Goal: Answer question/provide support: Share knowledge or assist other users

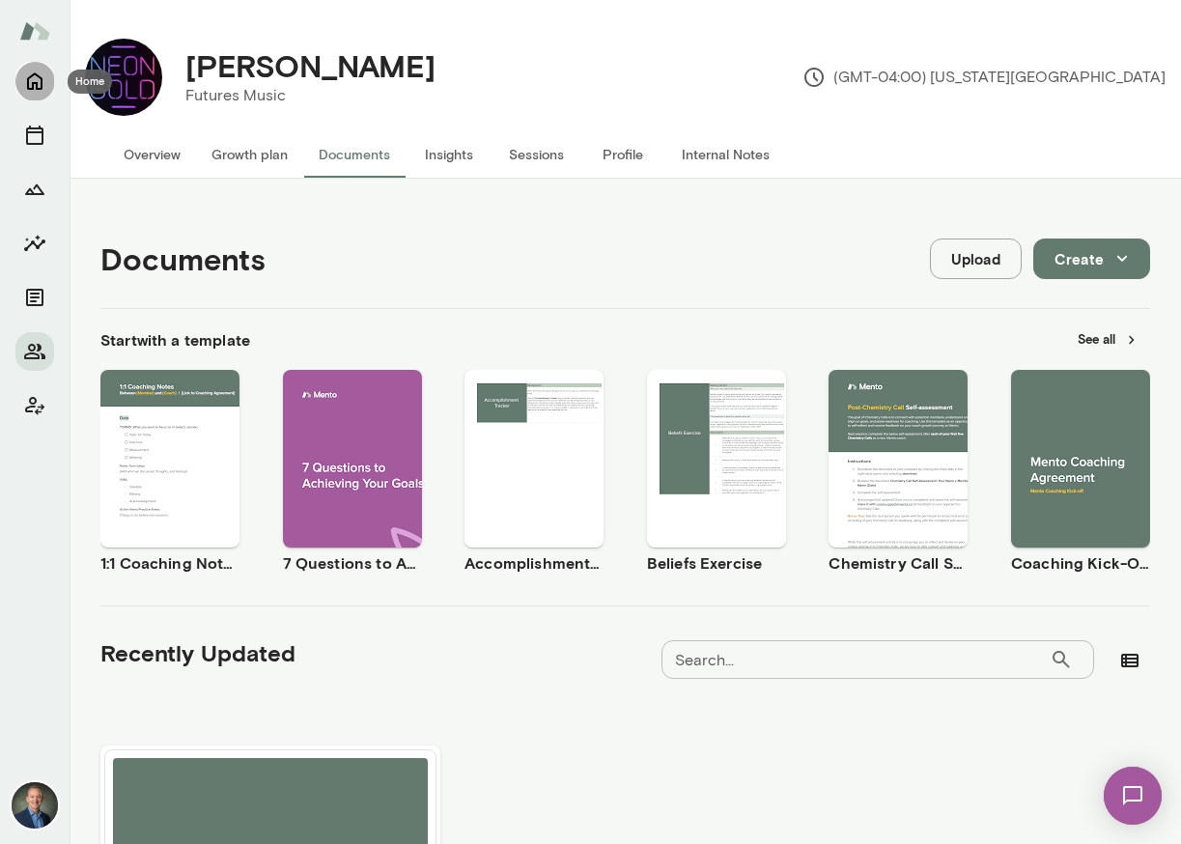
click at [36, 88] on icon "Home" at bounding box center [34, 81] width 15 height 17
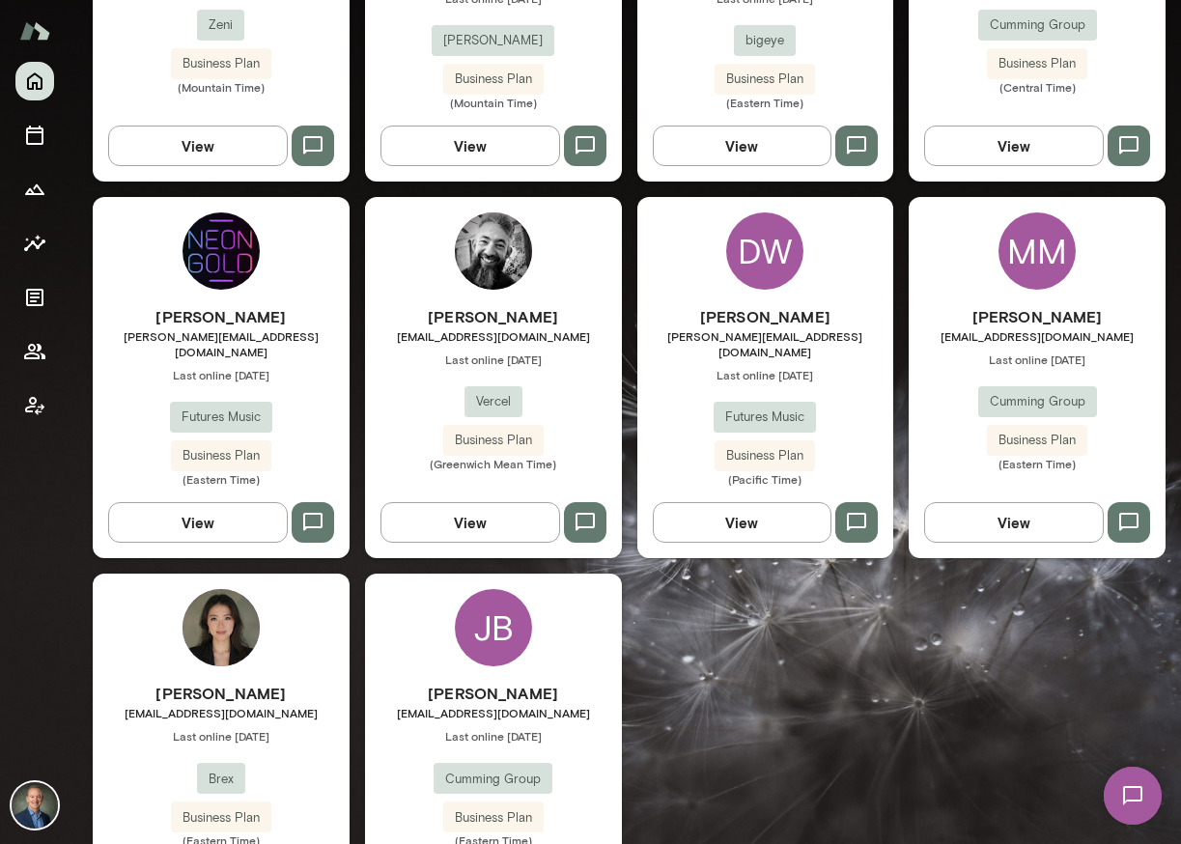
scroll to position [1903, 0]
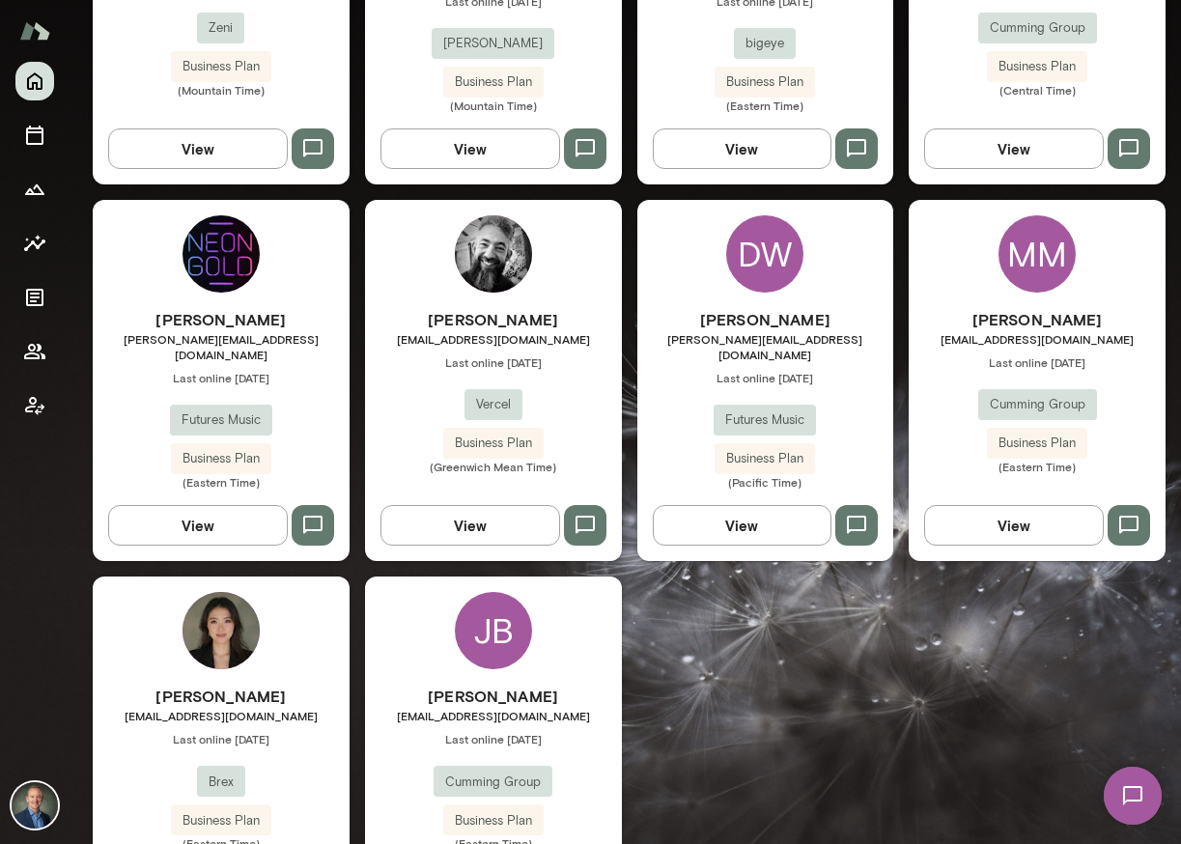
click at [307, 729] on div "[PERSON_NAME] [PERSON_NAME][EMAIL_ADDRESS][DOMAIN_NAME] Last online [DATE] Brex…" at bounding box center [221, 768] width 257 height 166
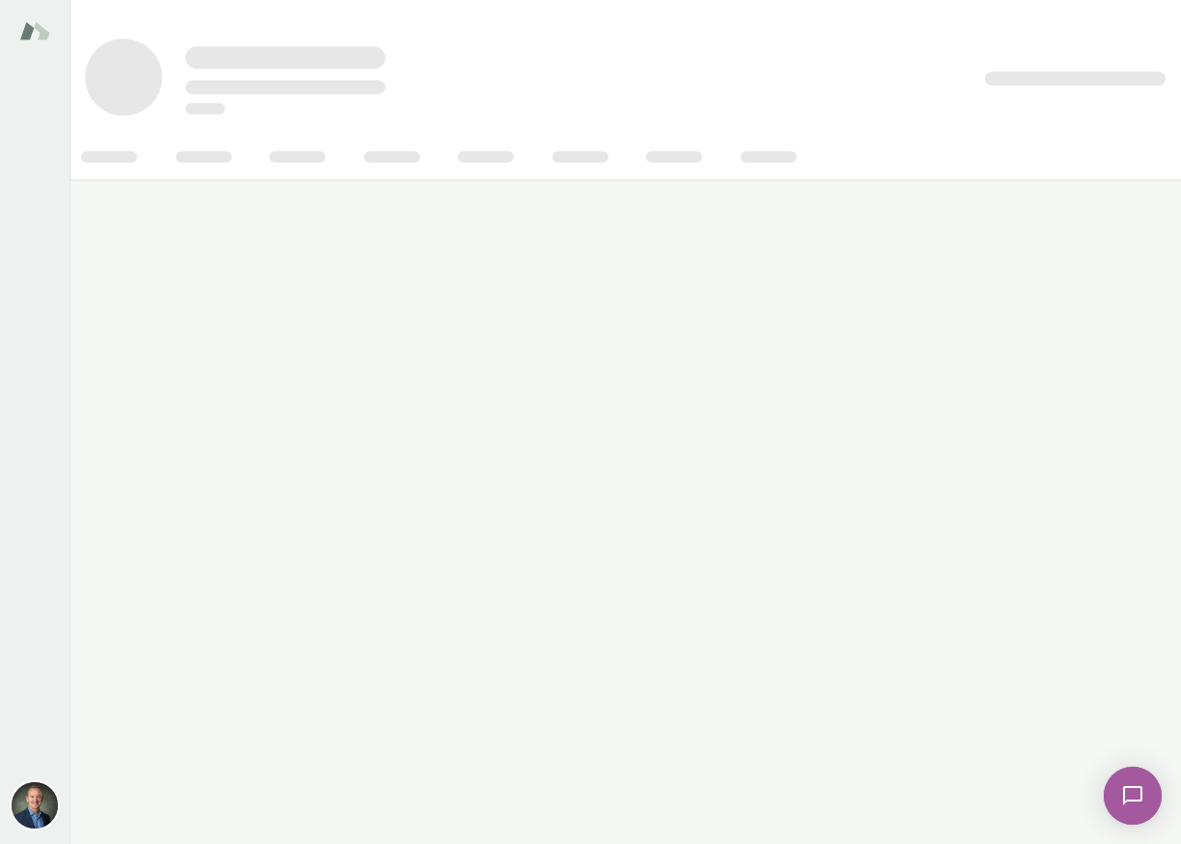
click at [307, 729] on main at bounding box center [625, 422] width 1111 height 844
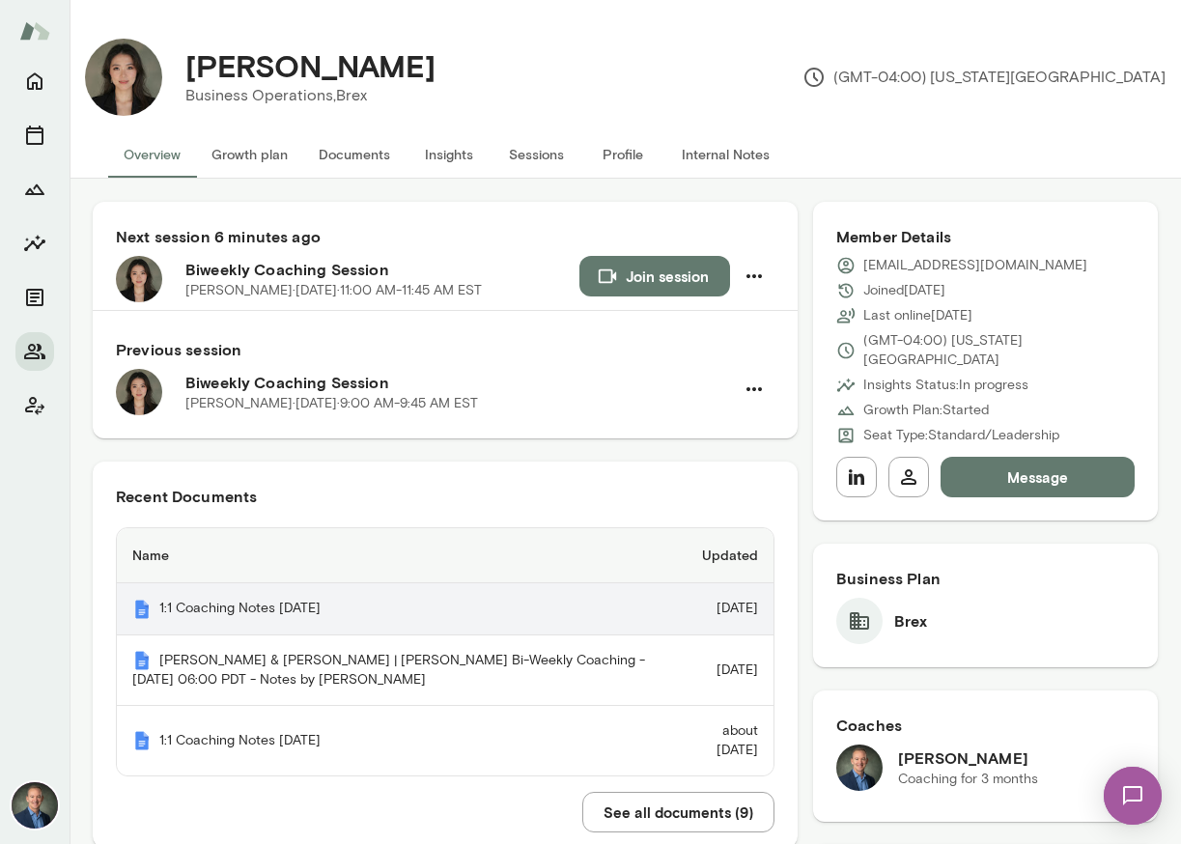
click at [310, 610] on th "1:1 Coaching Notes [DATE]" at bounding box center [394, 609] width 555 height 52
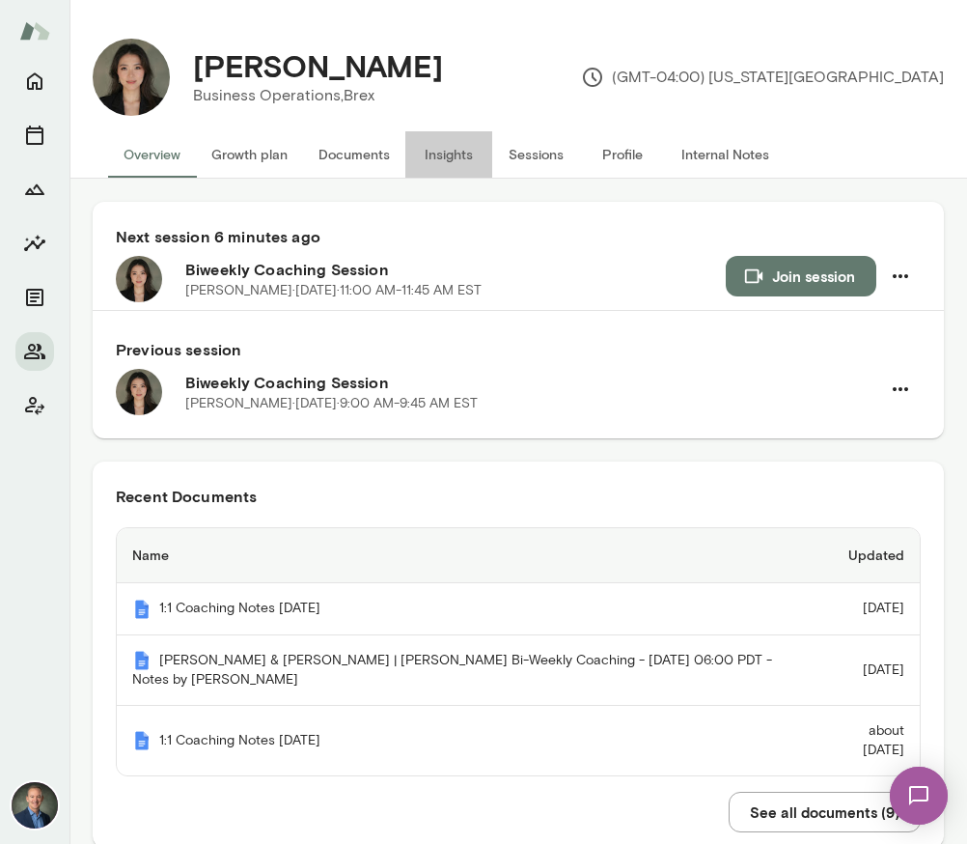
click at [456, 151] on button "Insights" at bounding box center [449, 154] width 87 height 46
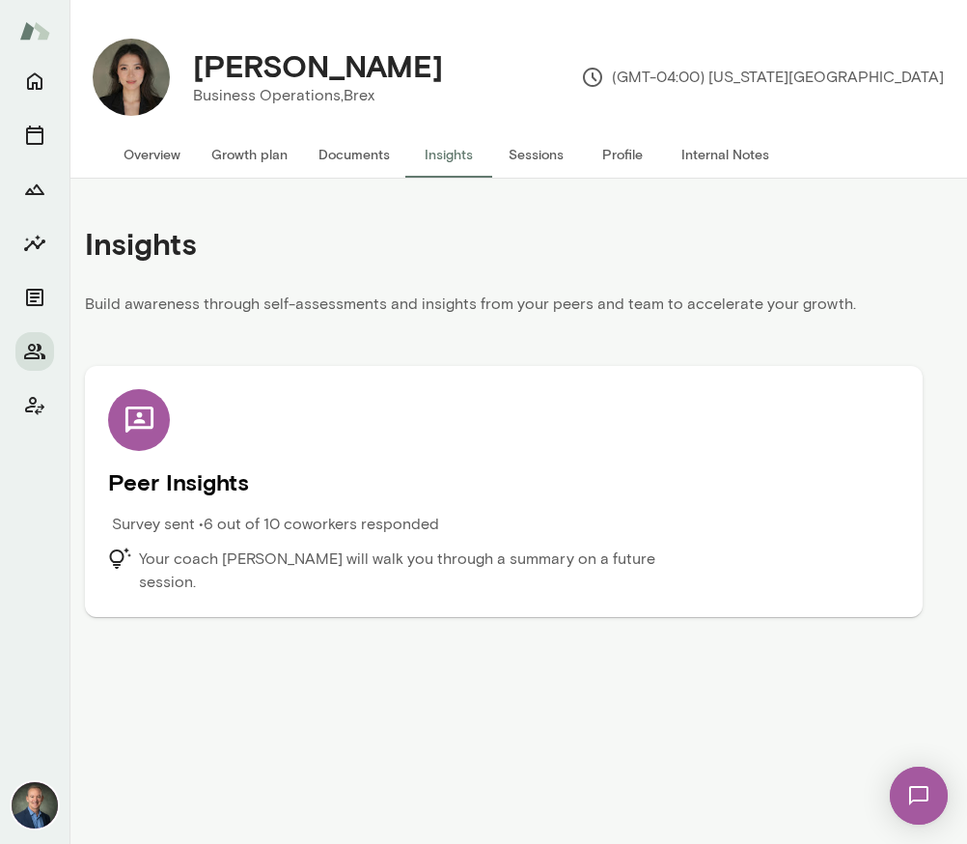
click at [149, 440] on div at bounding box center [139, 420] width 62 height 62
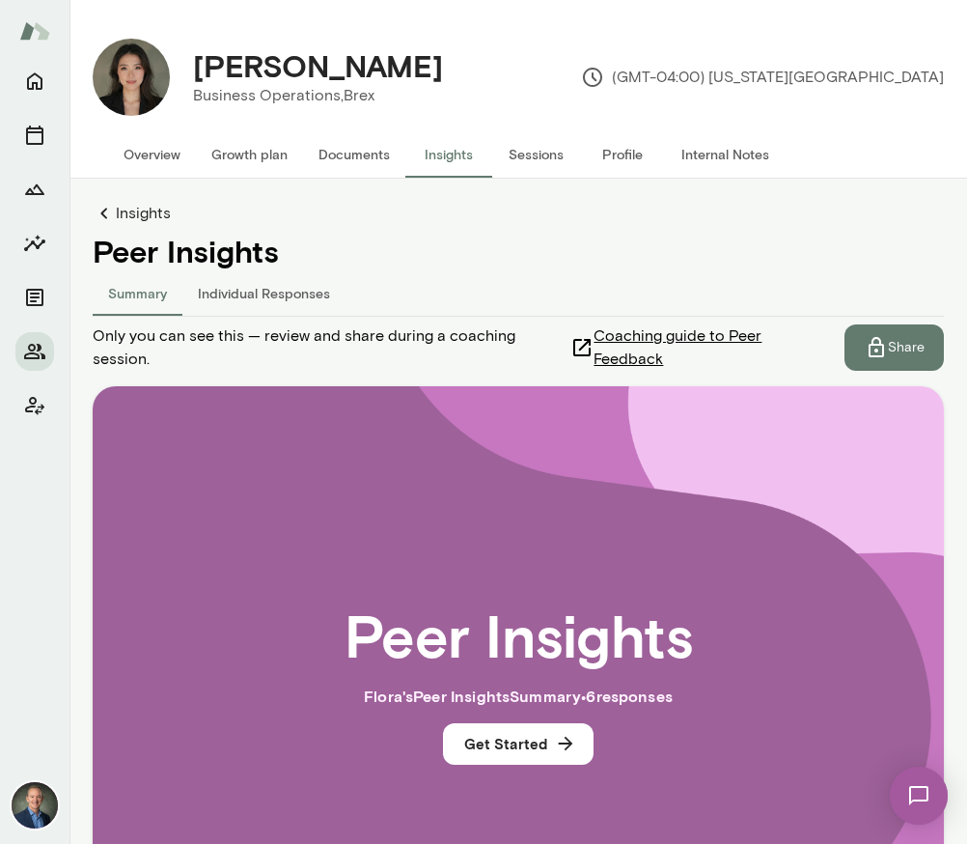
click at [291, 290] on button "Individual Responses" at bounding box center [263, 292] width 163 height 46
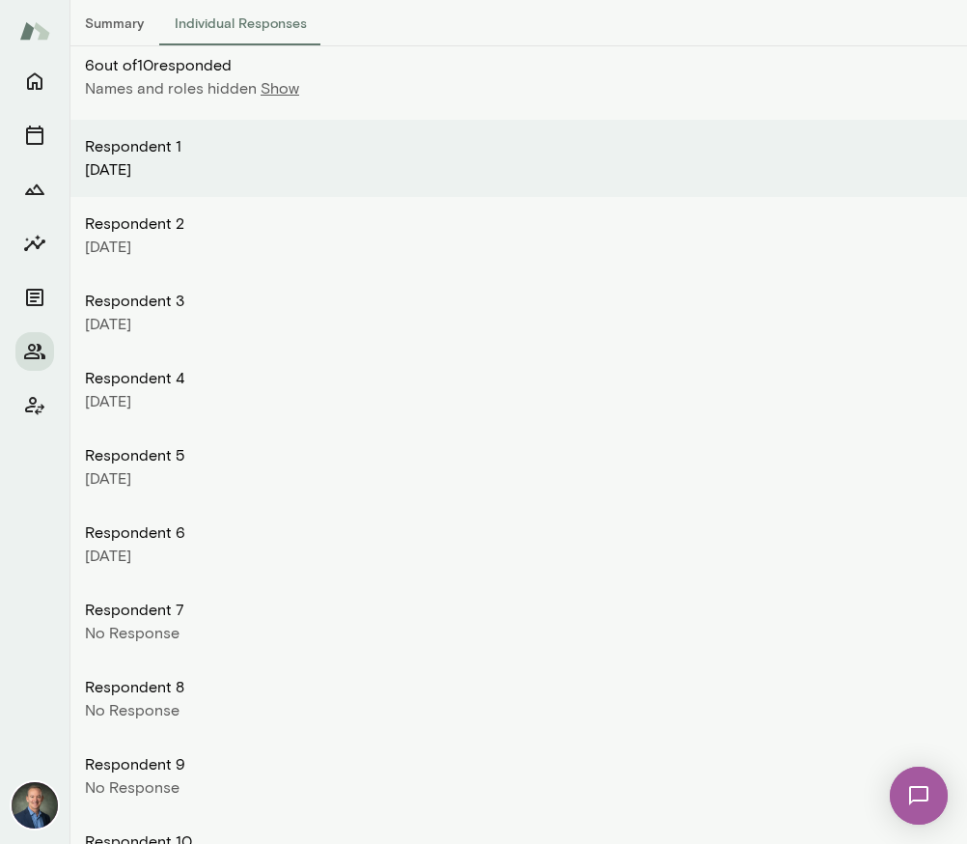
scroll to position [177, 0]
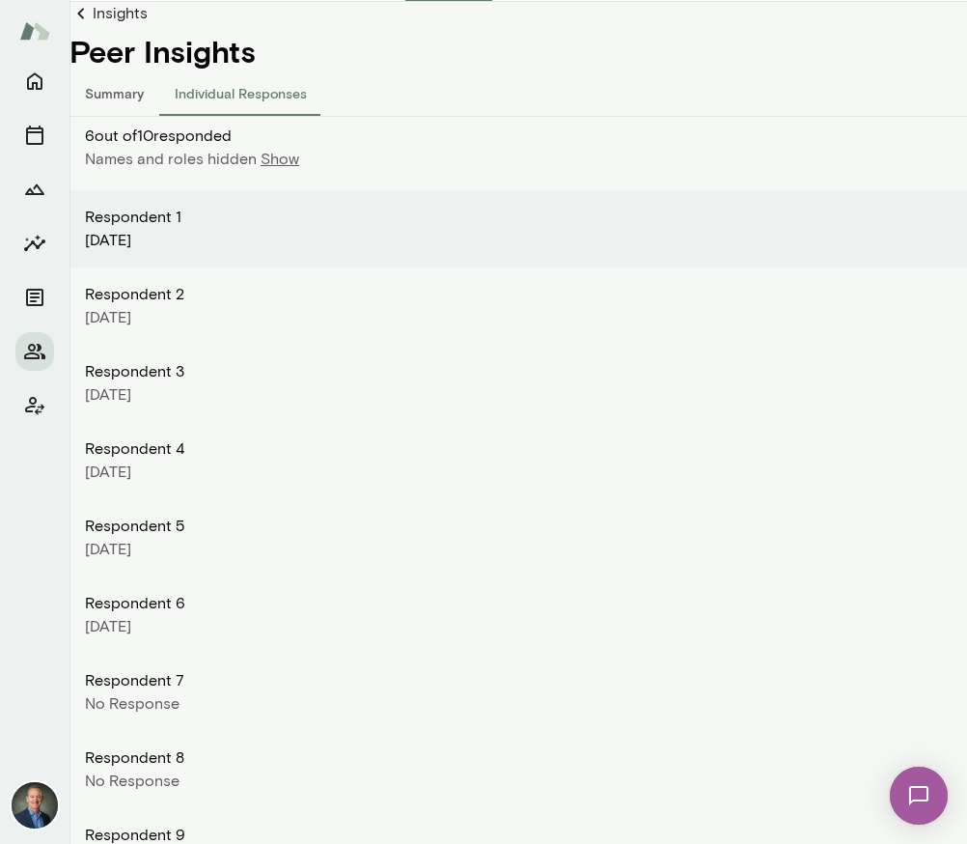
click at [285, 159] on p "Show" at bounding box center [280, 159] width 39 height 23
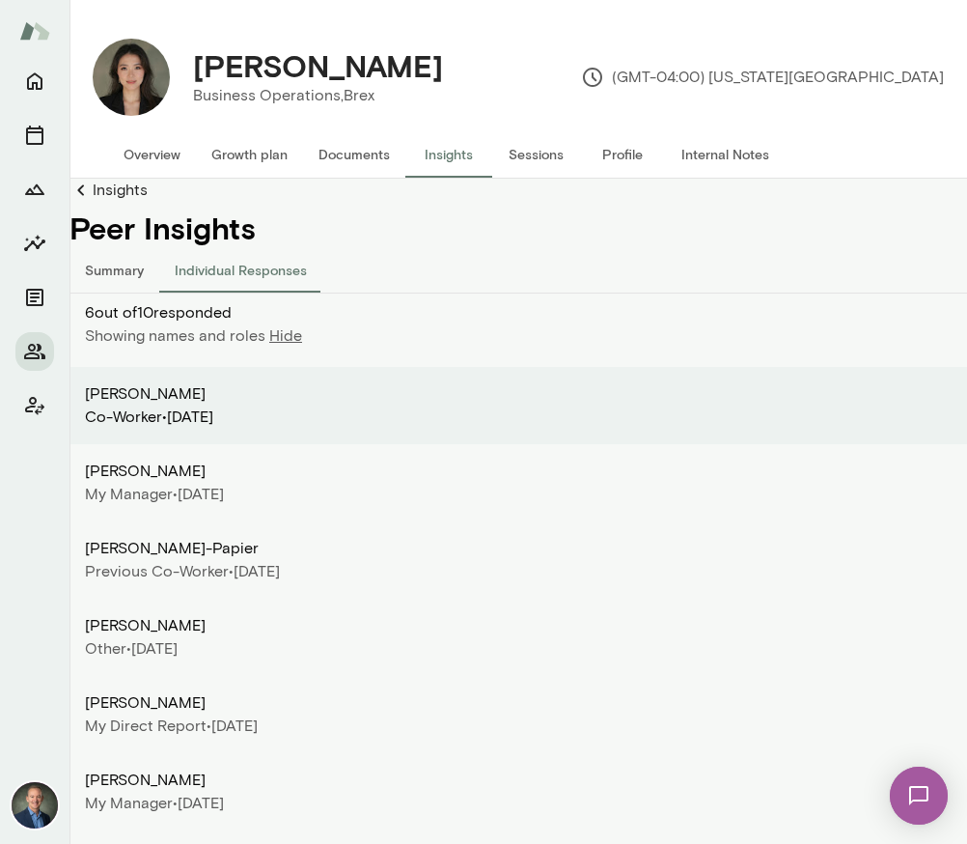
scroll to position [3, 0]
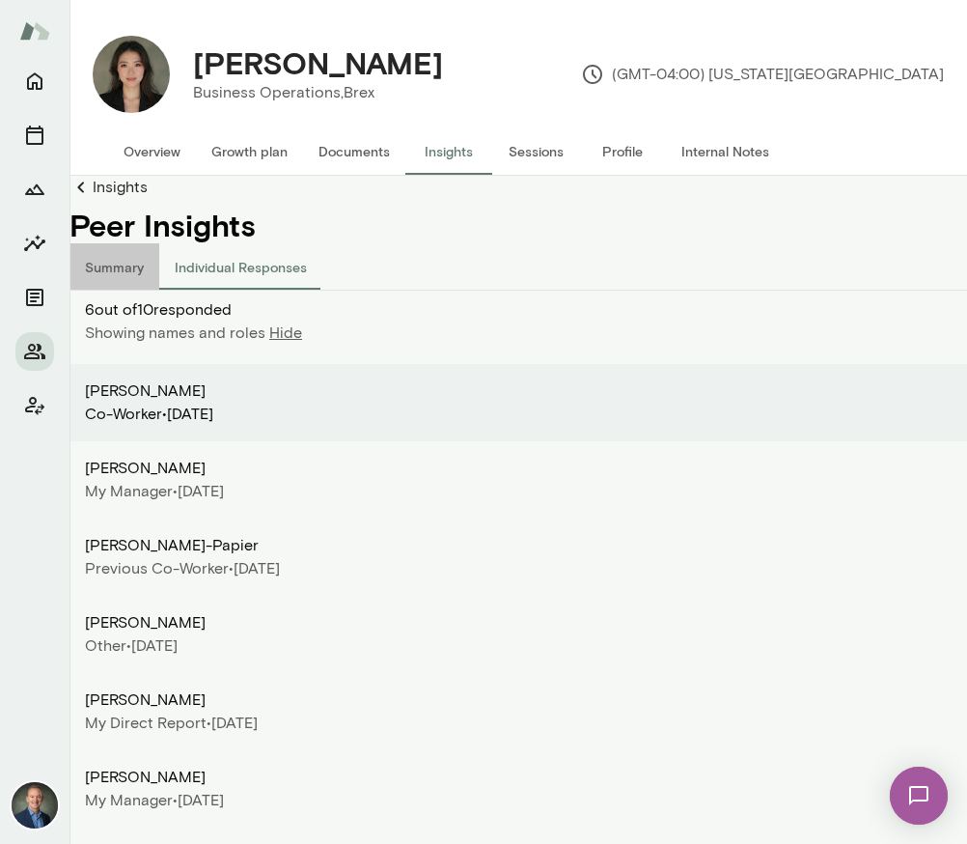
click at [117, 265] on button "Summary" at bounding box center [115, 266] width 90 height 46
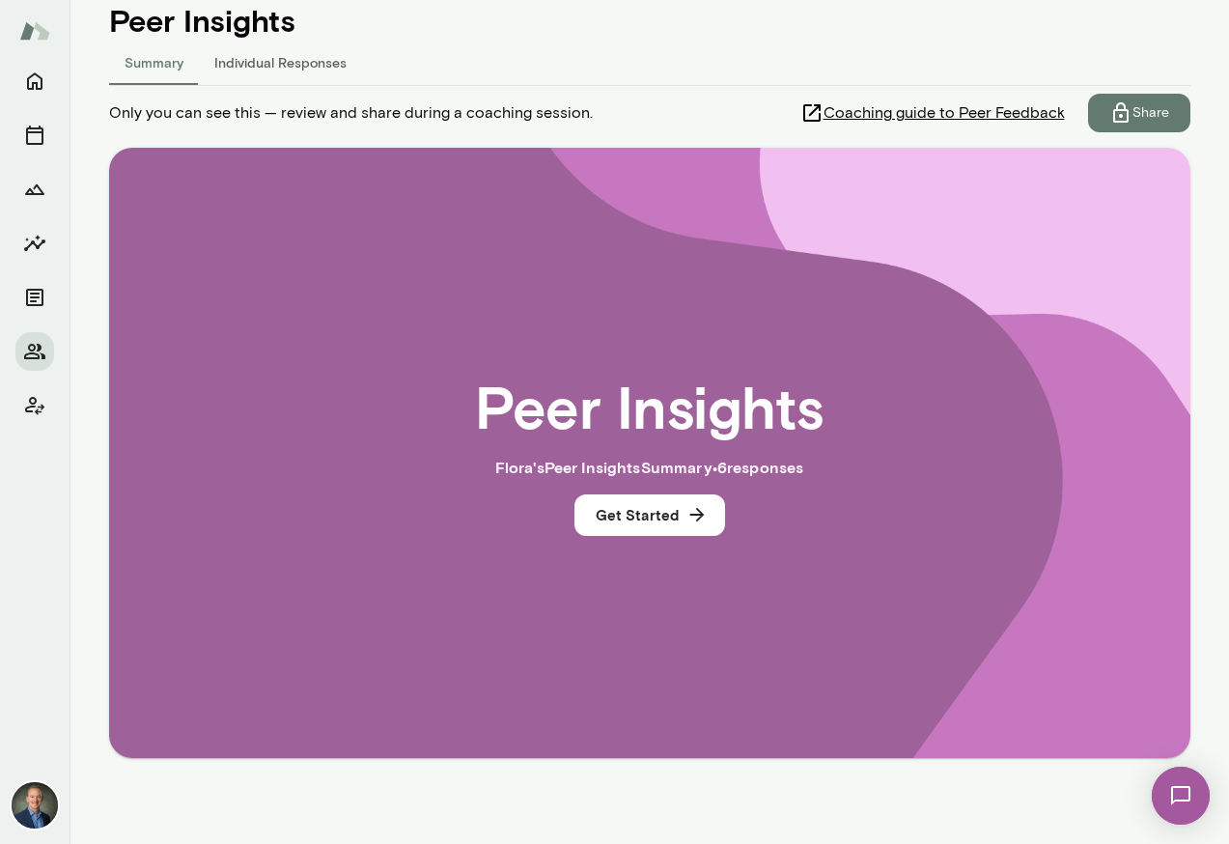
scroll to position [245, 0]
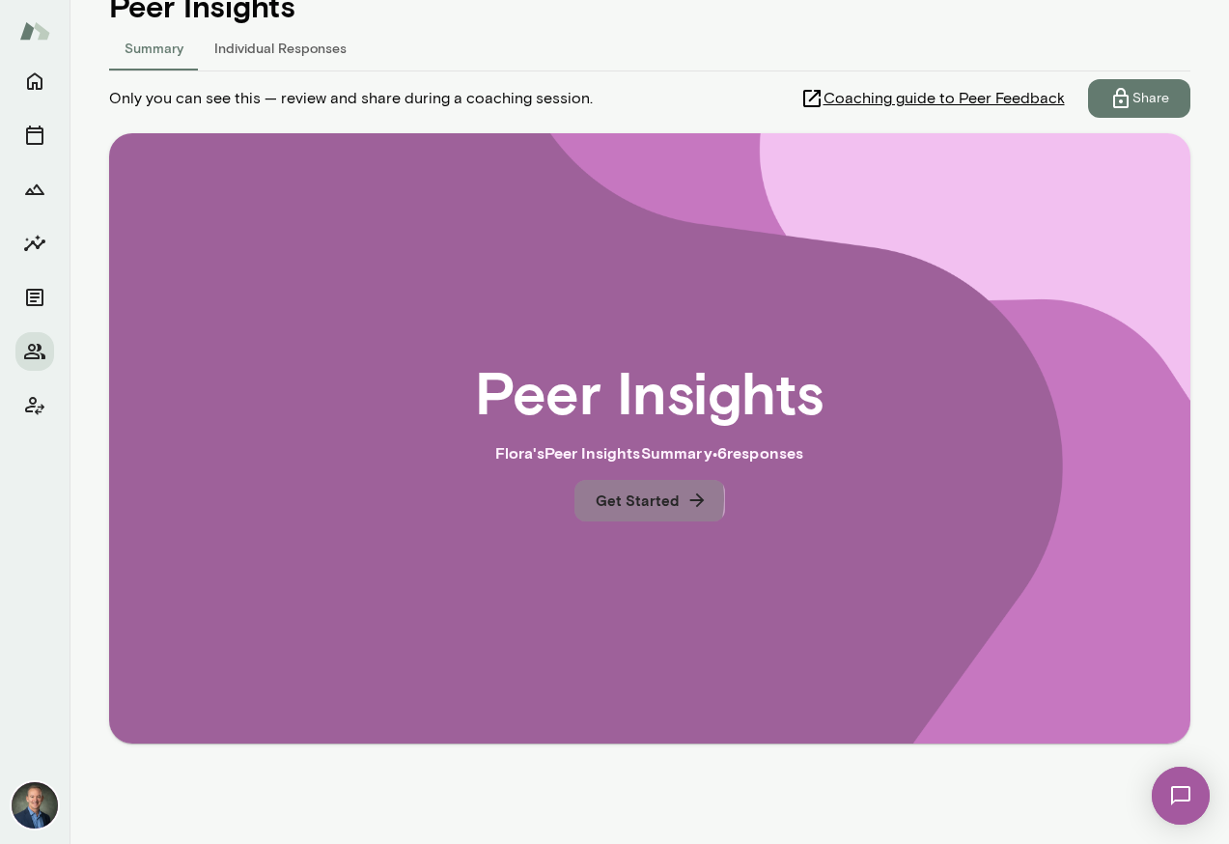
click at [634, 499] on button "Get Started" at bounding box center [649, 500] width 151 height 41
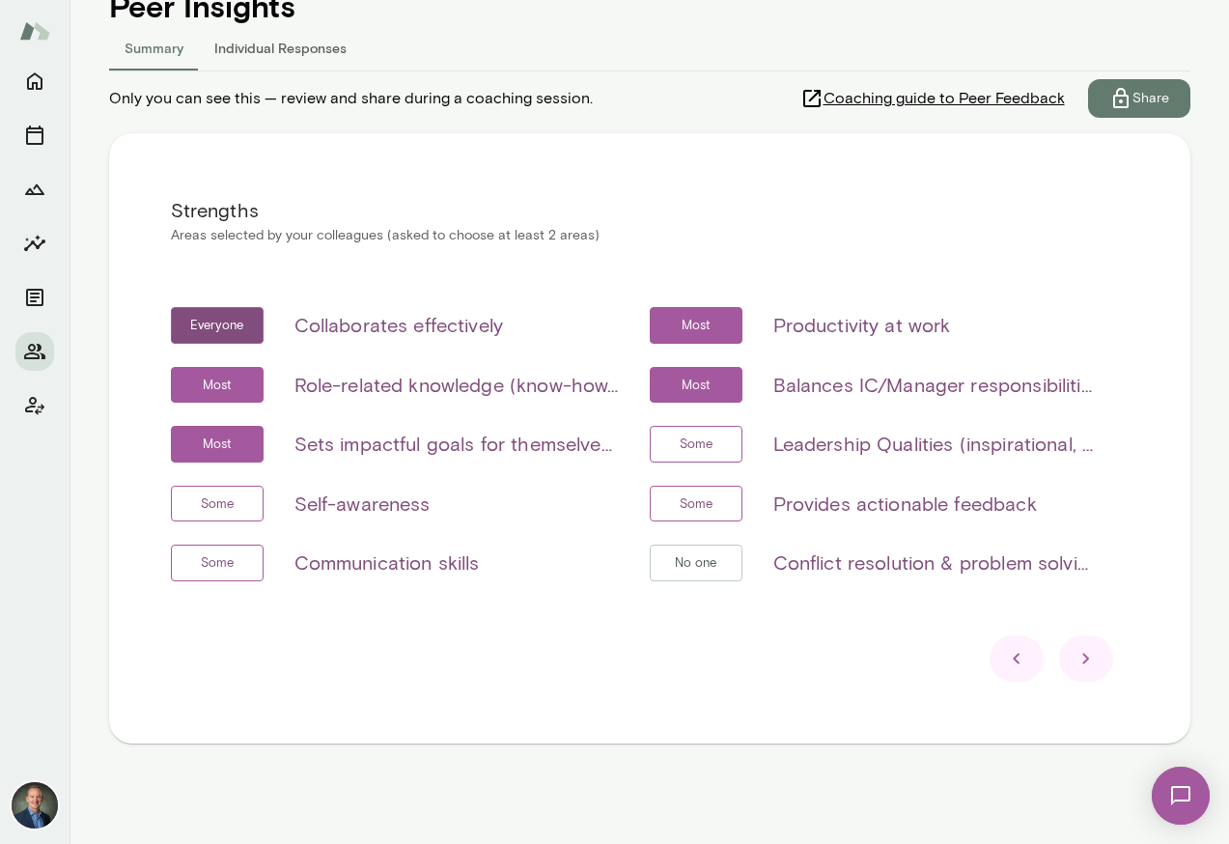
click at [1092, 658] on icon at bounding box center [1086, 658] width 23 height 23
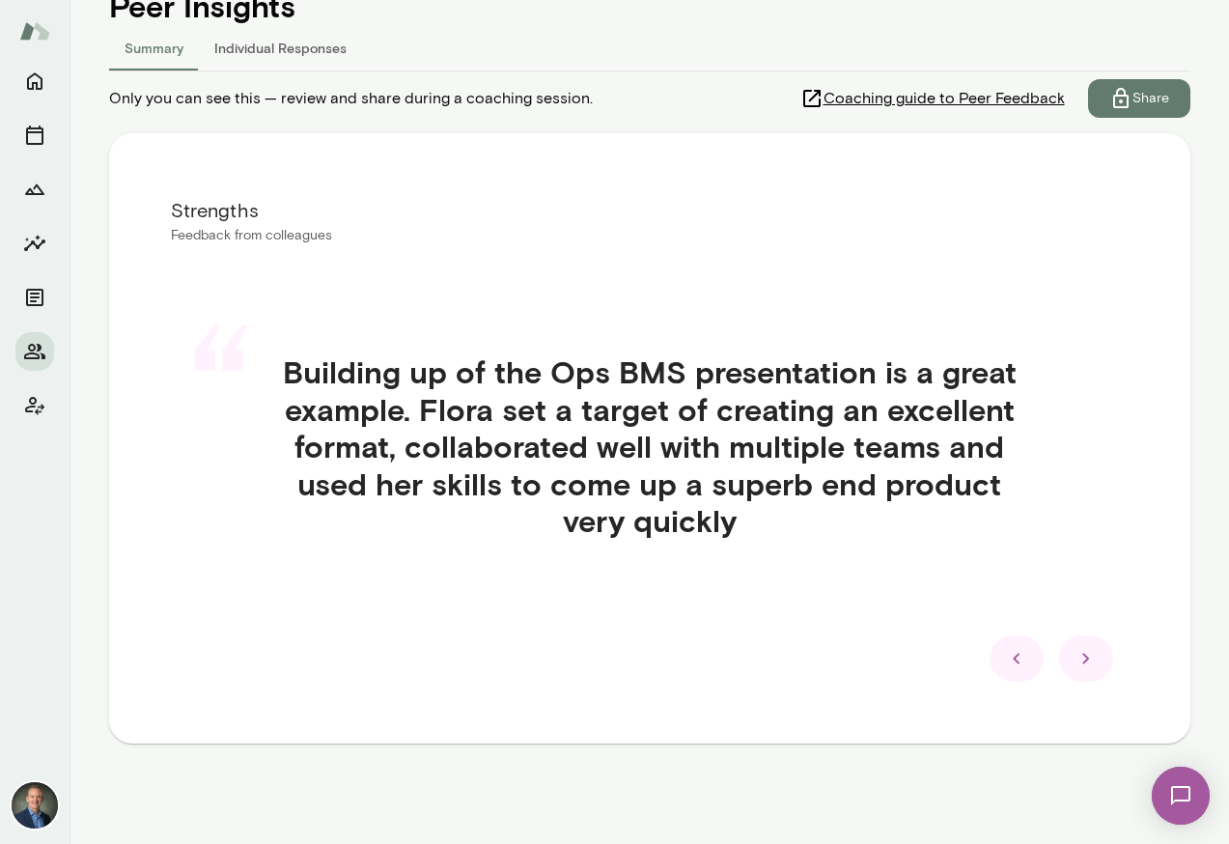
click at [1006, 652] on icon at bounding box center [1016, 658] width 23 height 23
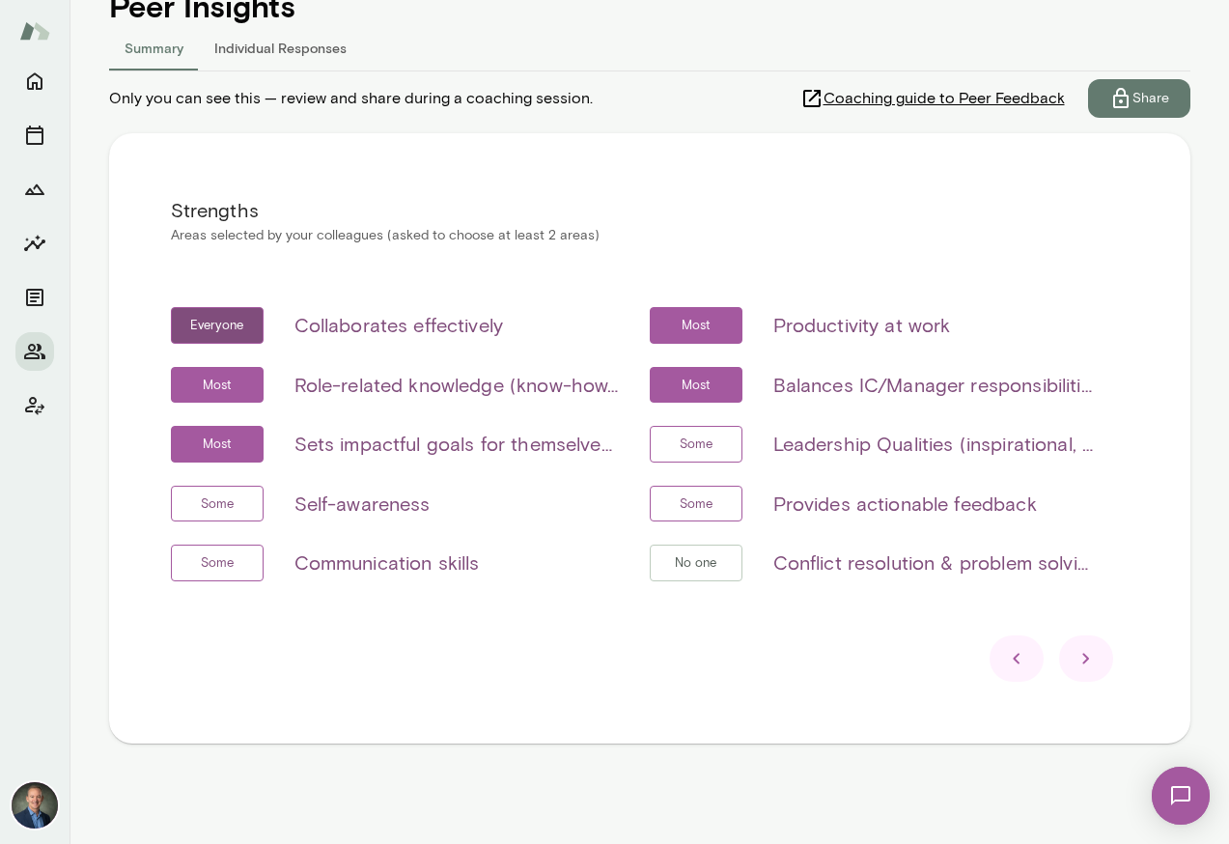
click at [1090, 658] on icon at bounding box center [1086, 658] width 23 height 23
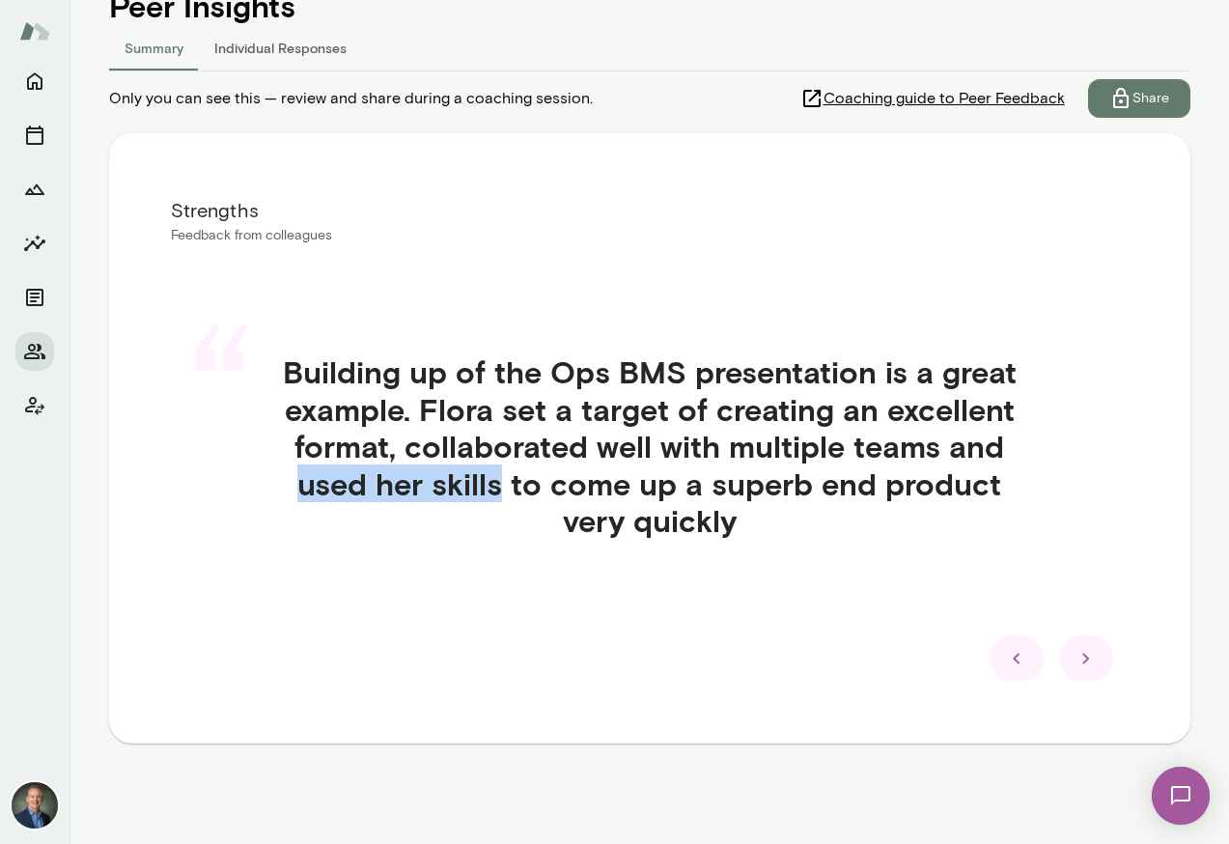
drag, startPoint x: 303, startPoint y: 487, endPoint x: 500, endPoint y: 490, distance: 197.0
click at [500, 490] on h4 "Building up of the Ops BMS presentation is a great example. Flora set a target …" at bounding box center [649, 445] width 865 height 185
click at [773, 529] on h4 "Building up of the Ops BMS presentation is a great example. Flora set a target …" at bounding box center [649, 445] width 865 height 185
click at [1088, 658] on icon at bounding box center [1085, 659] width 7 height 11
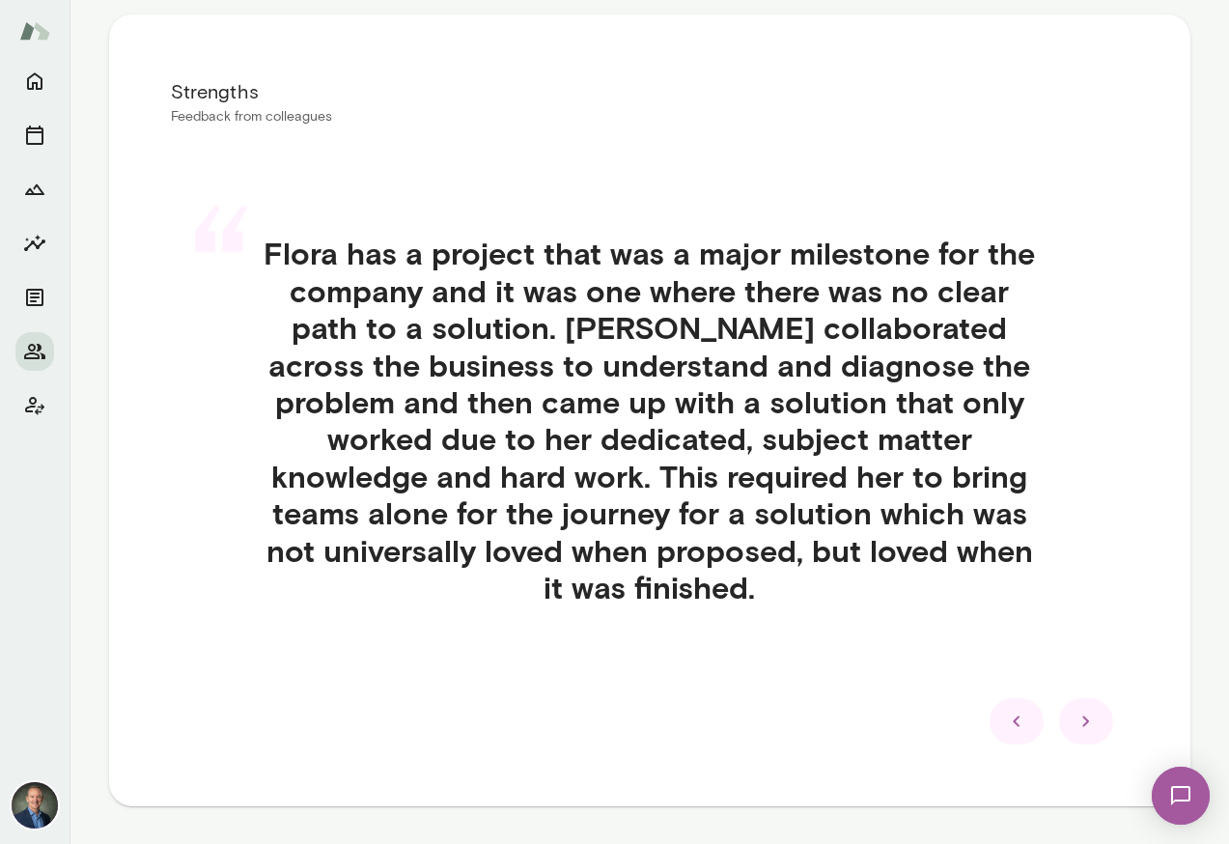
scroll to position [365, 0]
click at [1086, 709] on icon at bounding box center [1086, 720] width 23 height 23
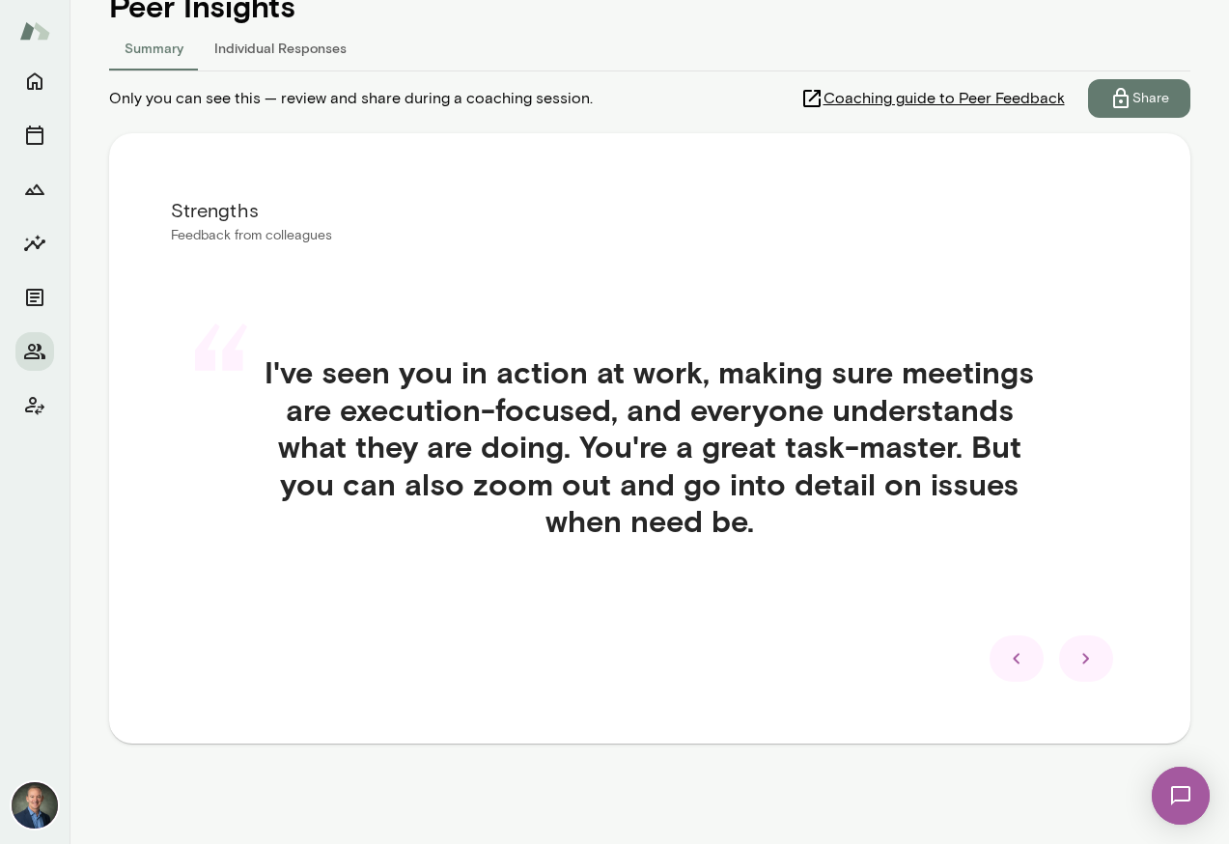
scroll to position [245, 0]
click at [1090, 662] on icon at bounding box center [1086, 658] width 23 height 23
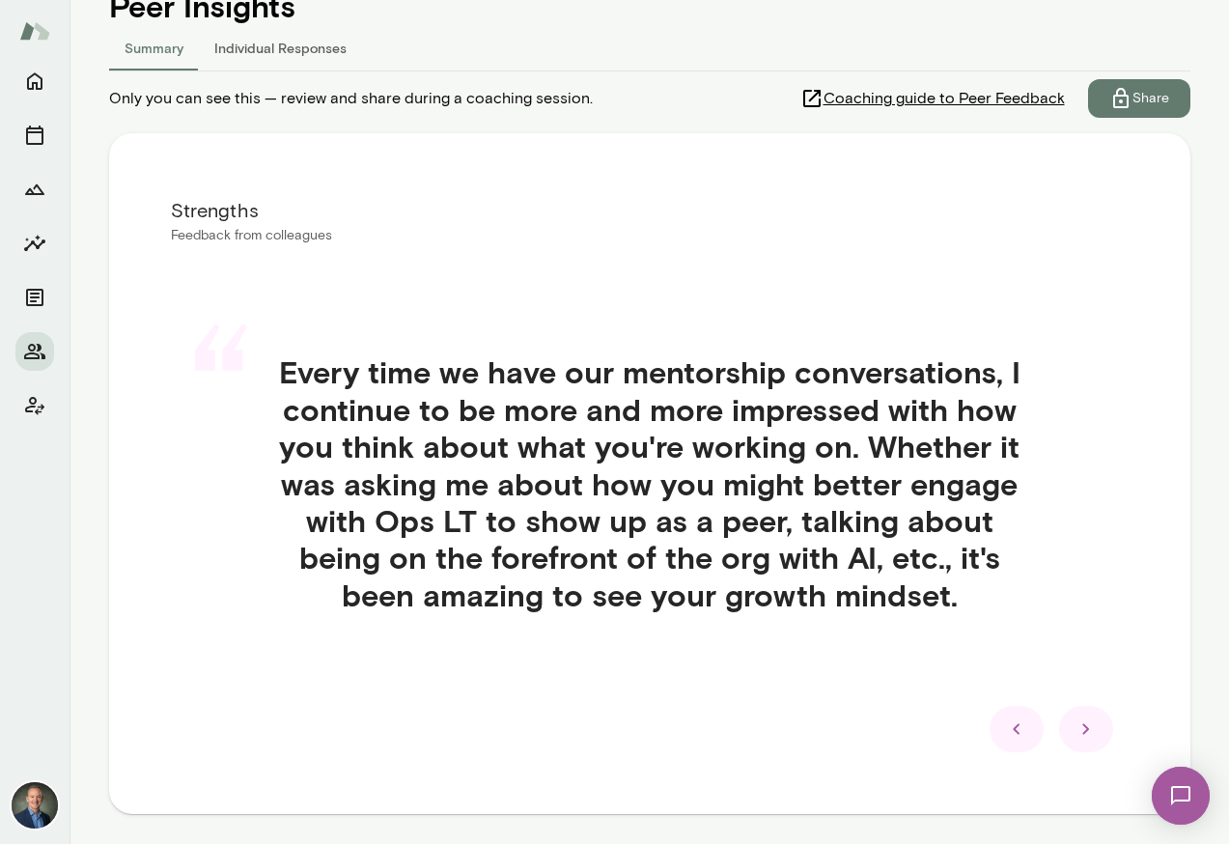
scroll to position [316, 0]
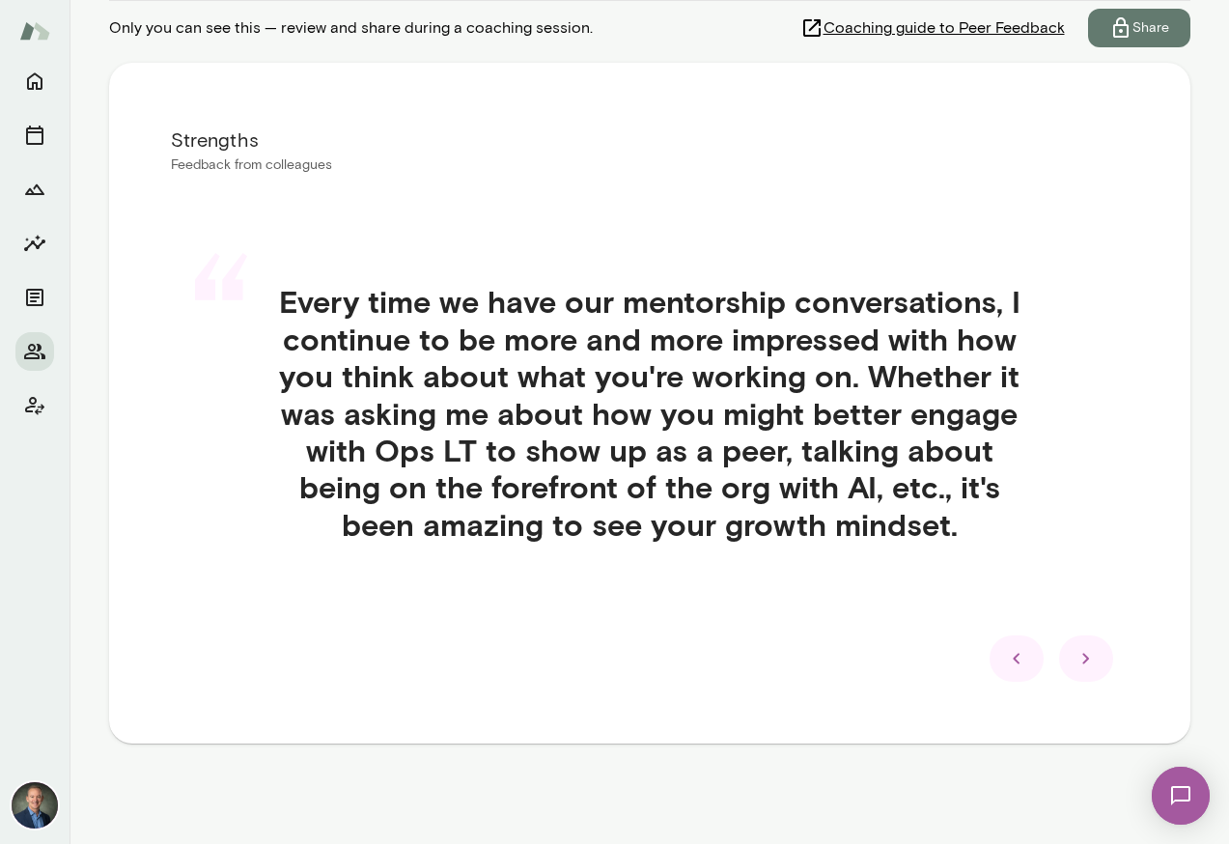
click at [1093, 659] on icon at bounding box center [1086, 658] width 23 height 23
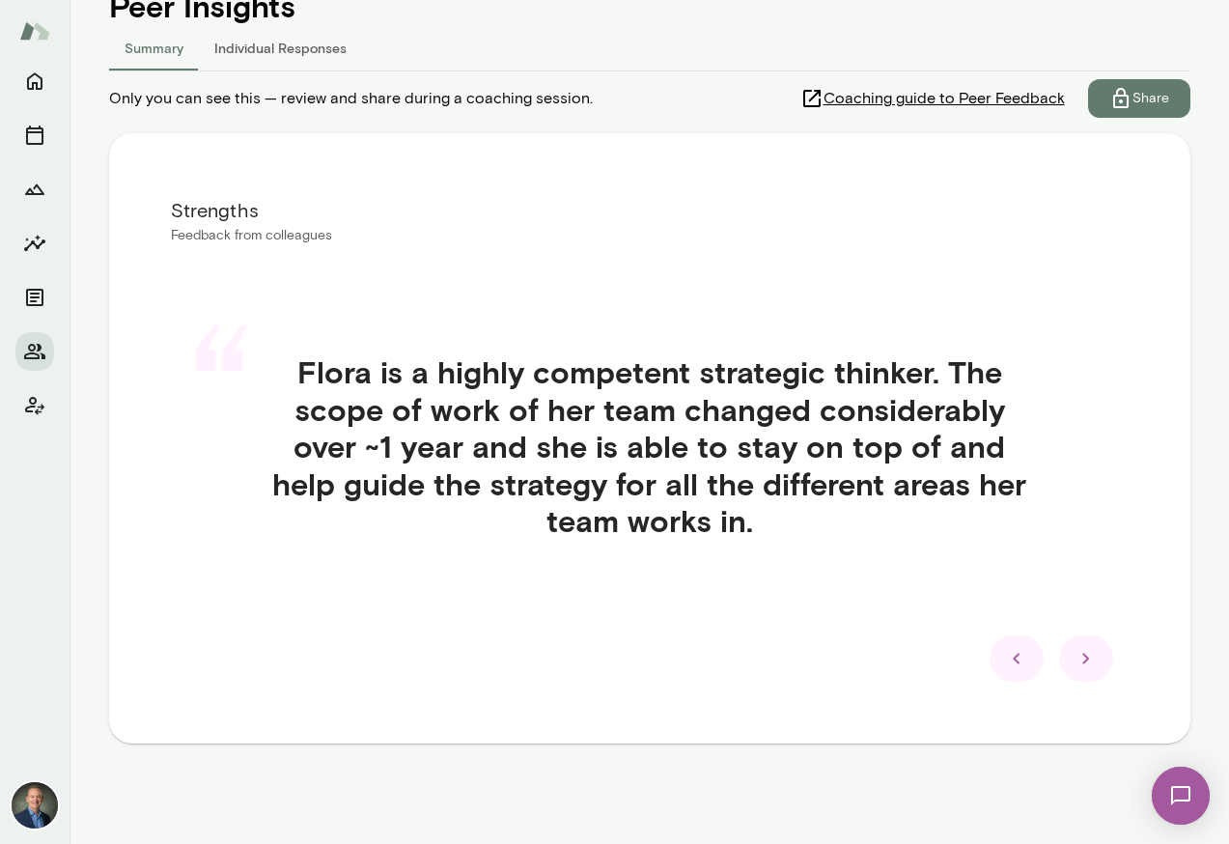
click at [1085, 655] on icon at bounding box center [1086, 658] width 23 height 23
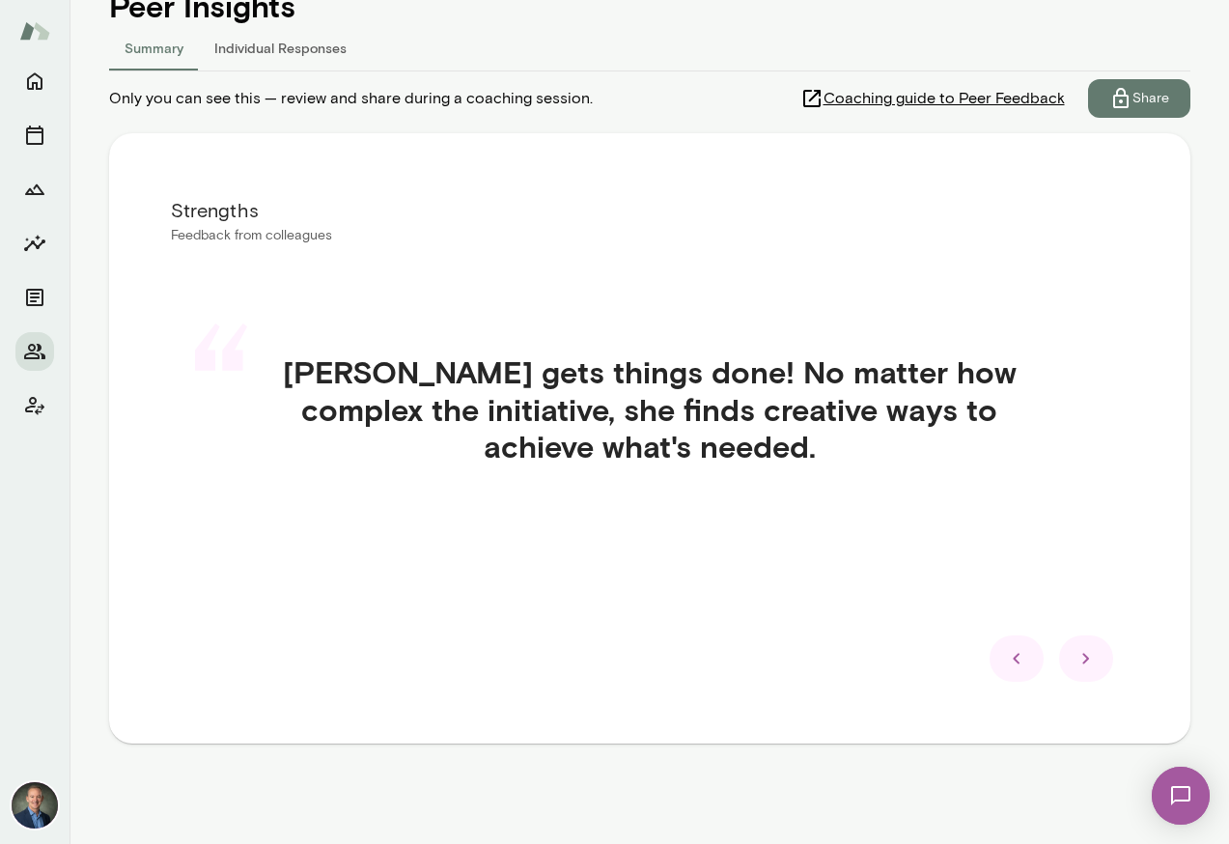
click at [1090, 656] on icon at bounding box center [1086, 658] width 23 height 23
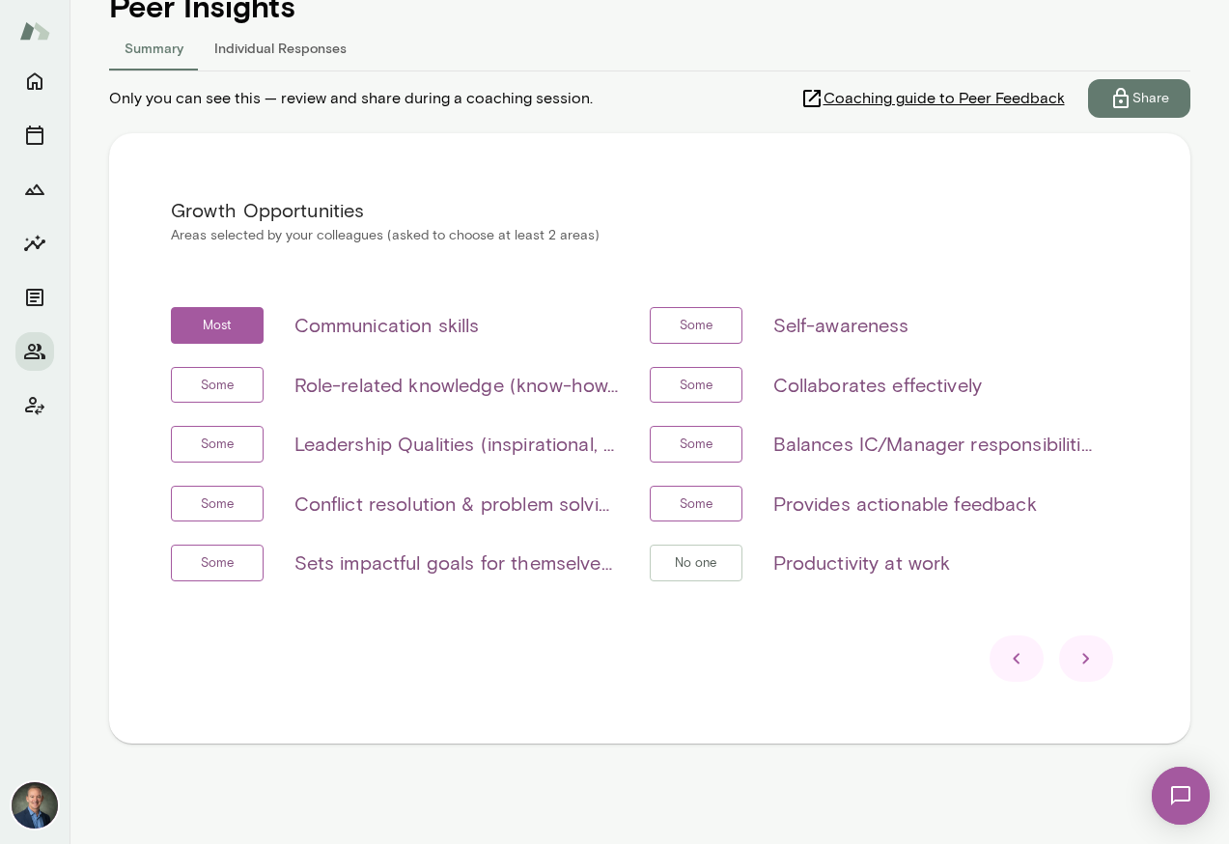
click at [1091, 658] on icon at bounding box center [1086, 658] width 23 height 23
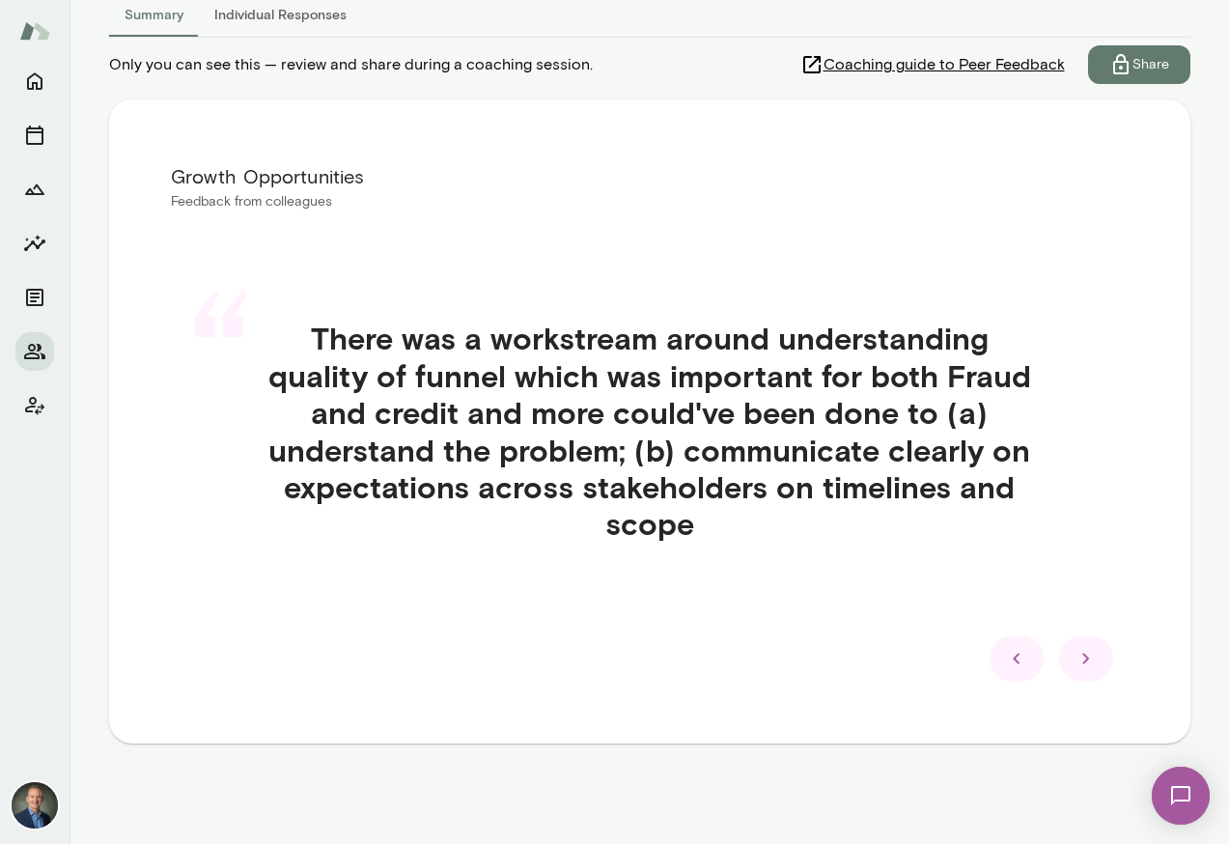
click at [1082, 665] on icon at bounding box center [1086, 658] width 23 height 23
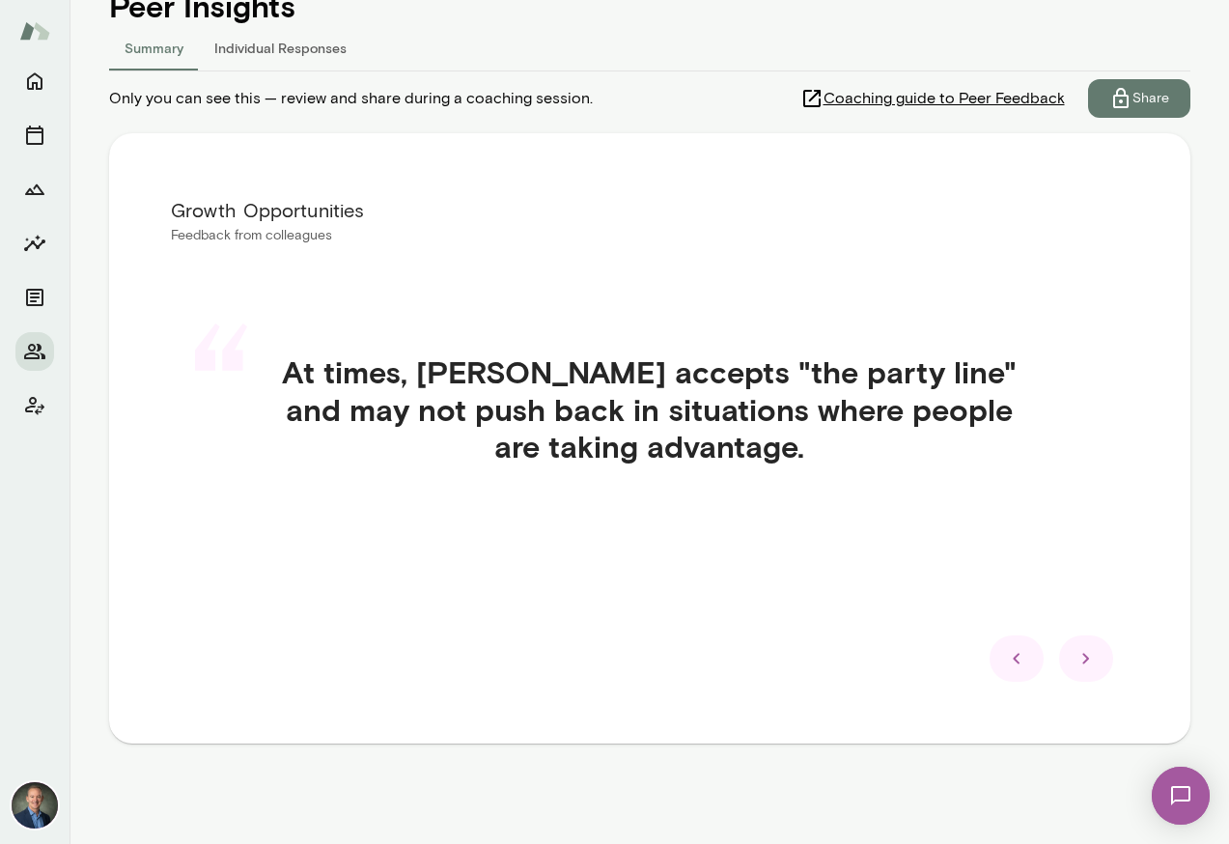
click at [1087, 655] on icon at bounding box center [1086, 658] width 23 height 23
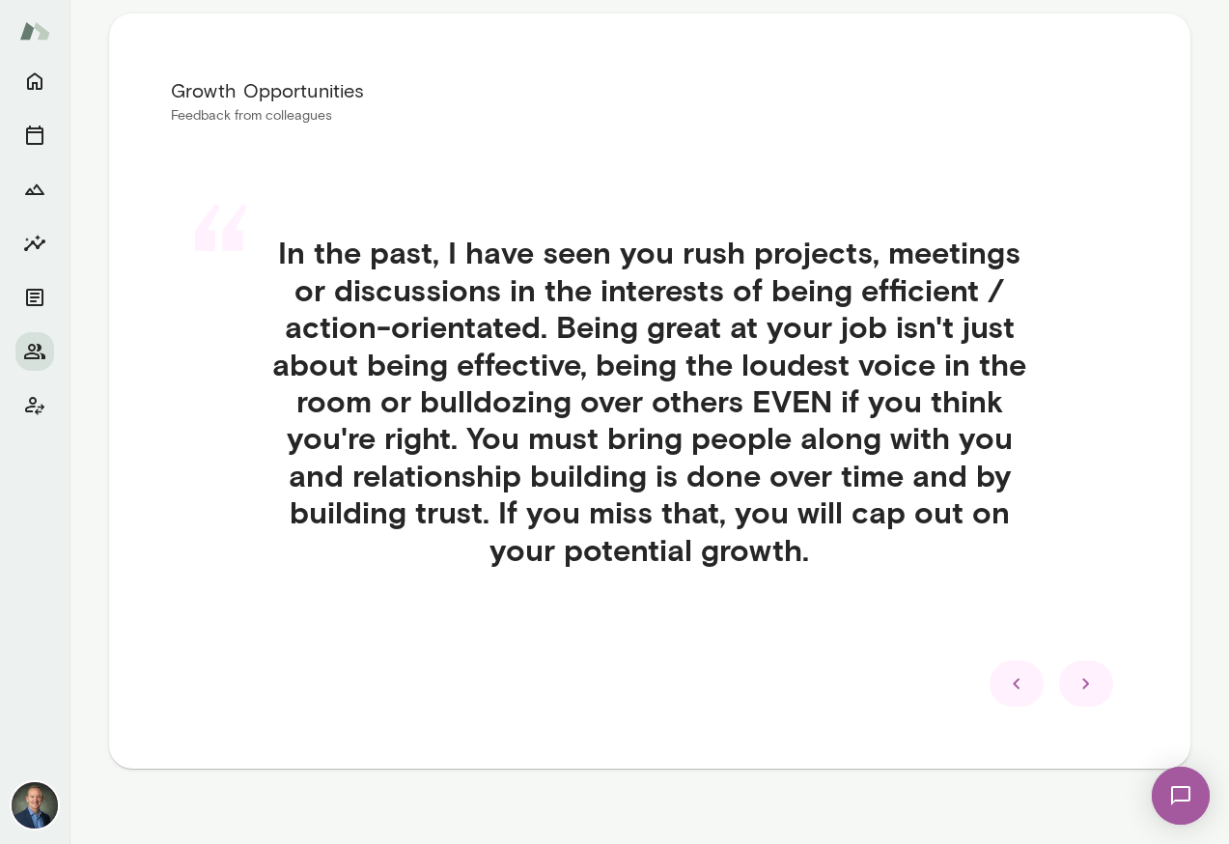
click at [1082, 683] on icon at bounding box center [1086, 683] width 23 height 23
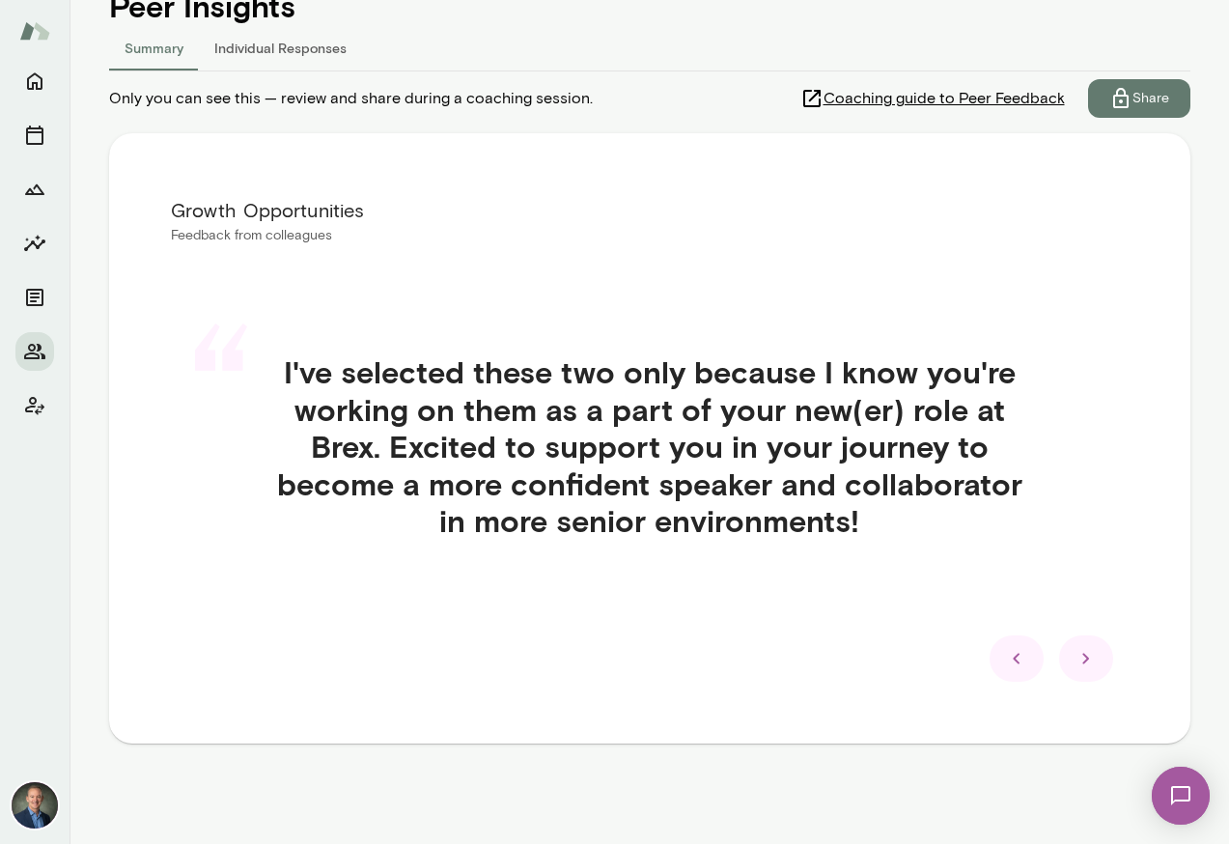
scroll to position [245, 0]
click at [1082, 656] on icon at bounding box center [1086, 658] width 23 height 23
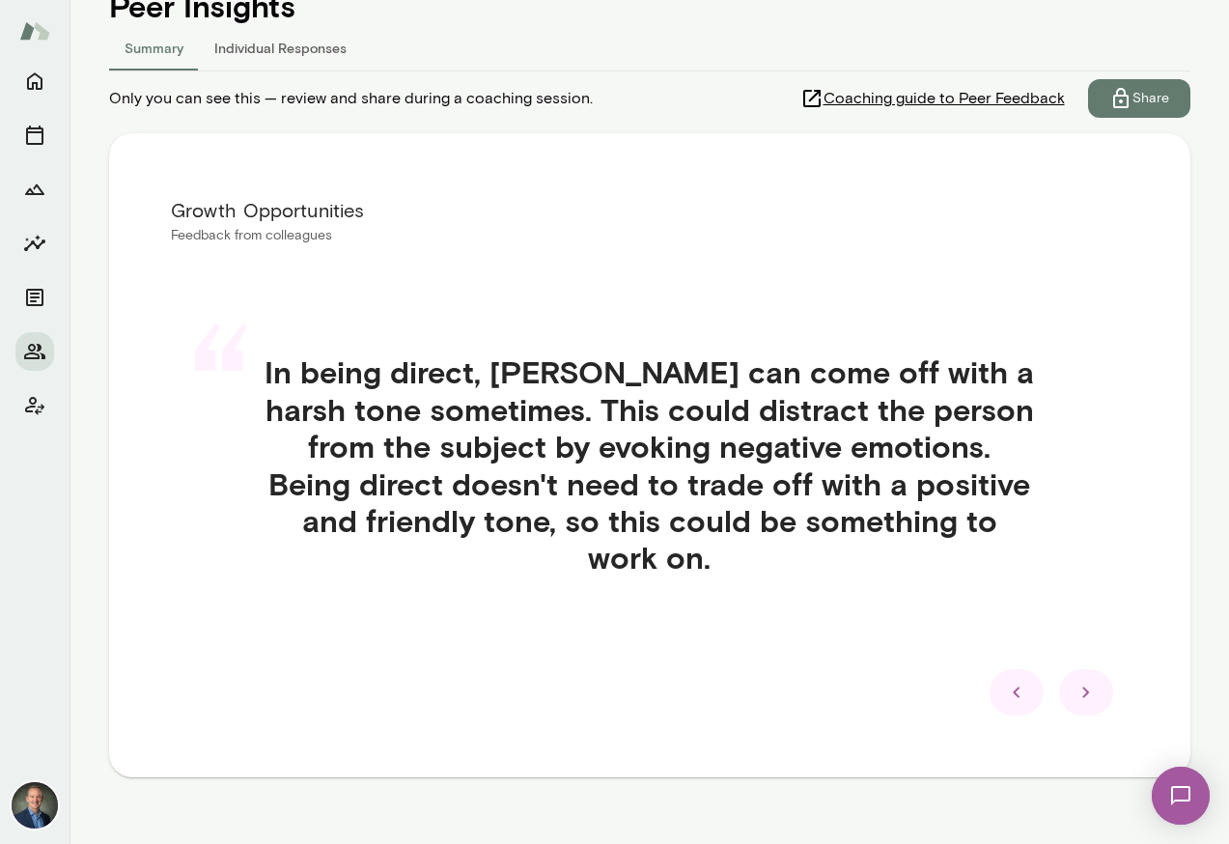
click at [1026, 681] on icon at bounding box center [1016, 692] width 23 height 23
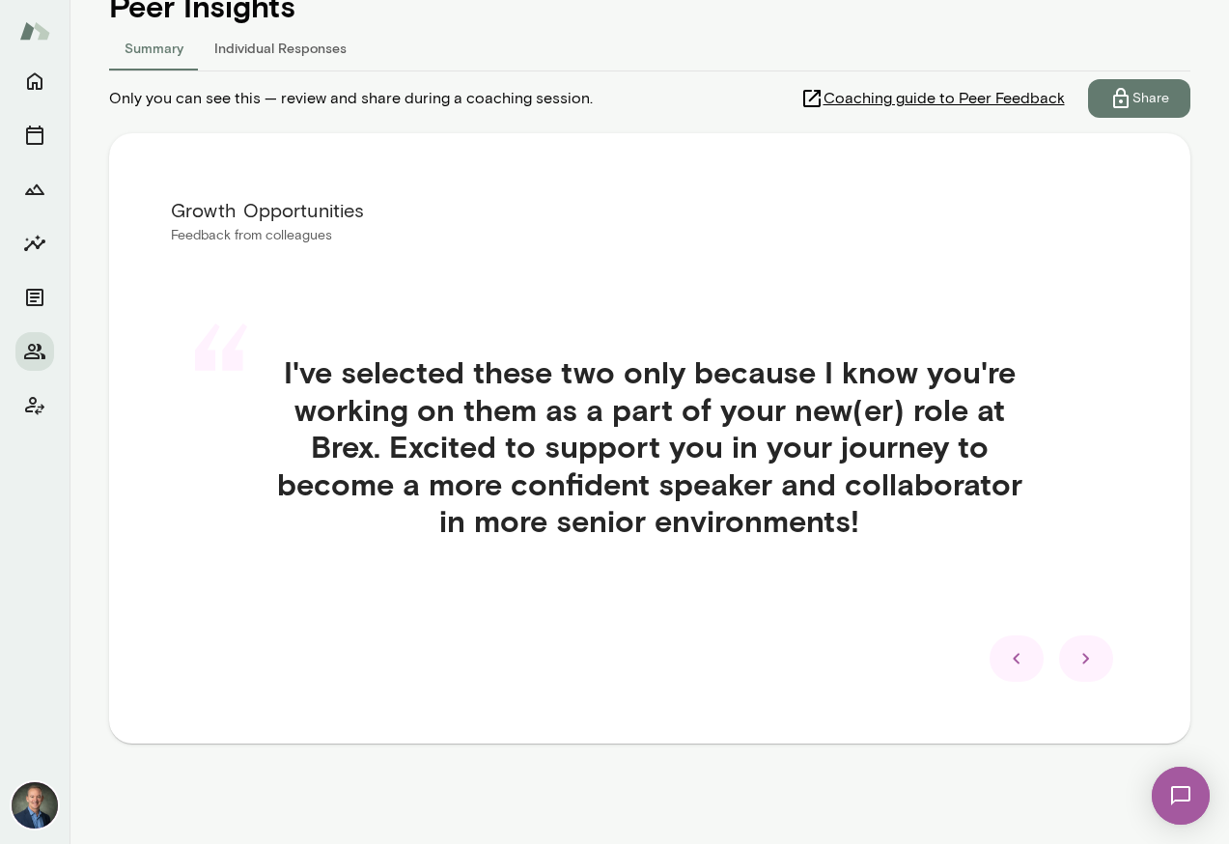
click at [1019, 658] on icon at bounding box center [1016, 658] width 23 height 23
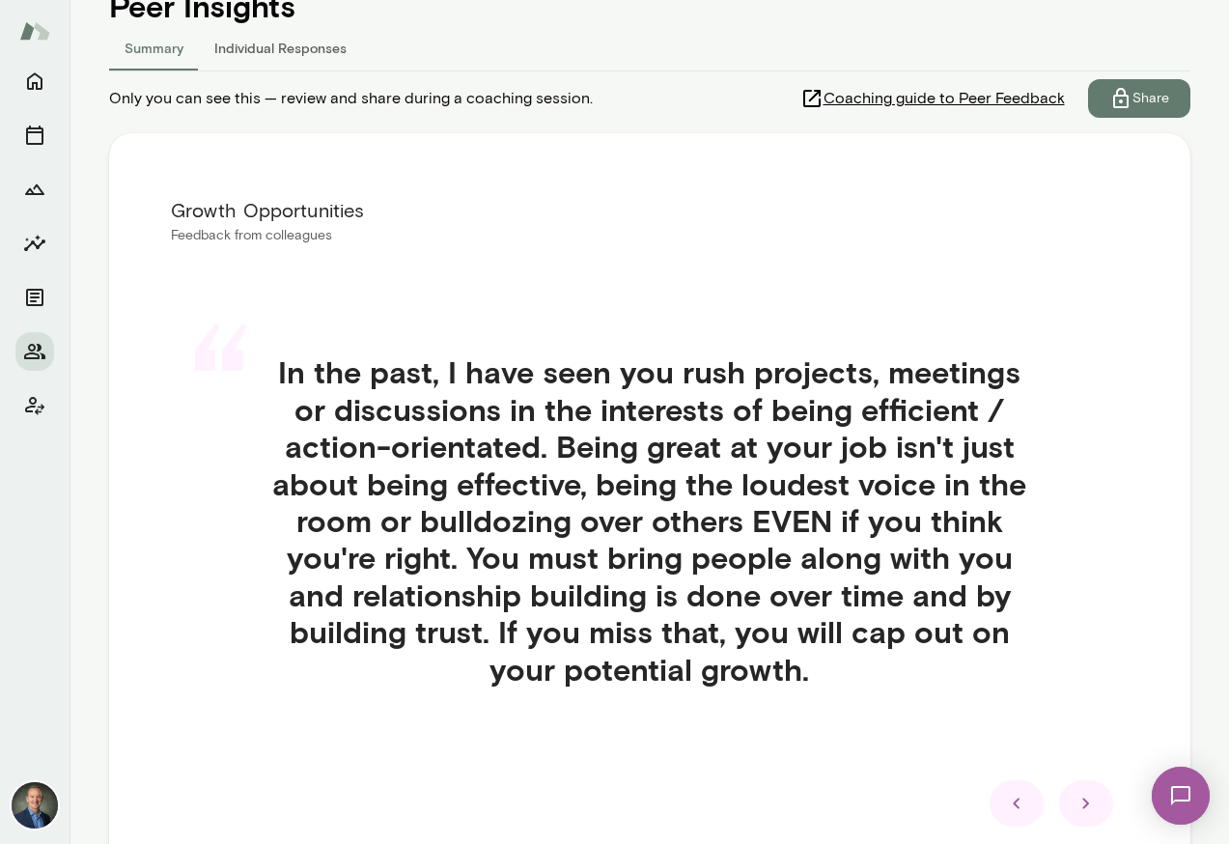
click at [1084, 798] on icon at bounding box center [1085, 803] width 7 height 11
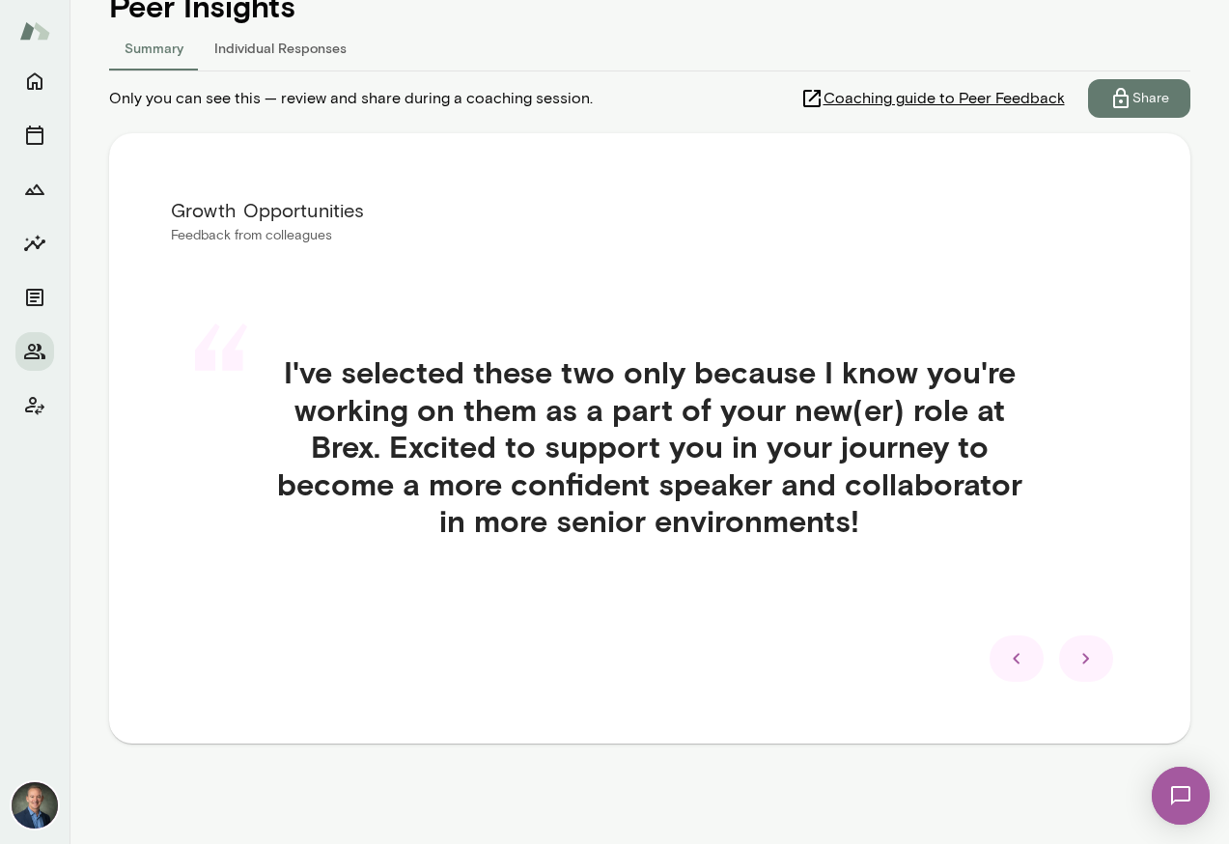
click at [1084, 798] on div "Insights Peer Insights Summary Individual Responses Only you can see this — rev…" at bounding box center [649, 389] width 1081 height 864
click at [1088, 666] on icon at bounding box center [1086, 658] width 23 height 23
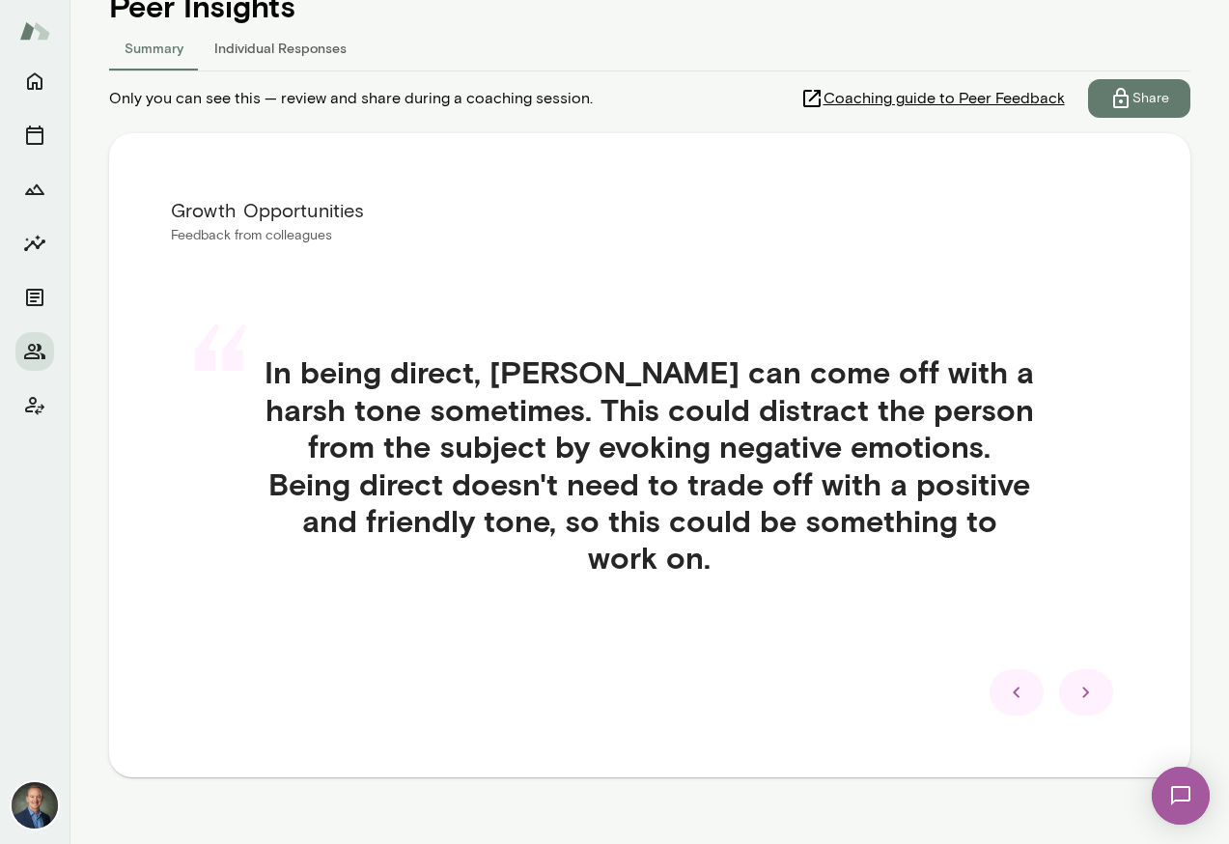
click at [1085, 686] on icon at bounding box center [1085, 691] width 7 height 11
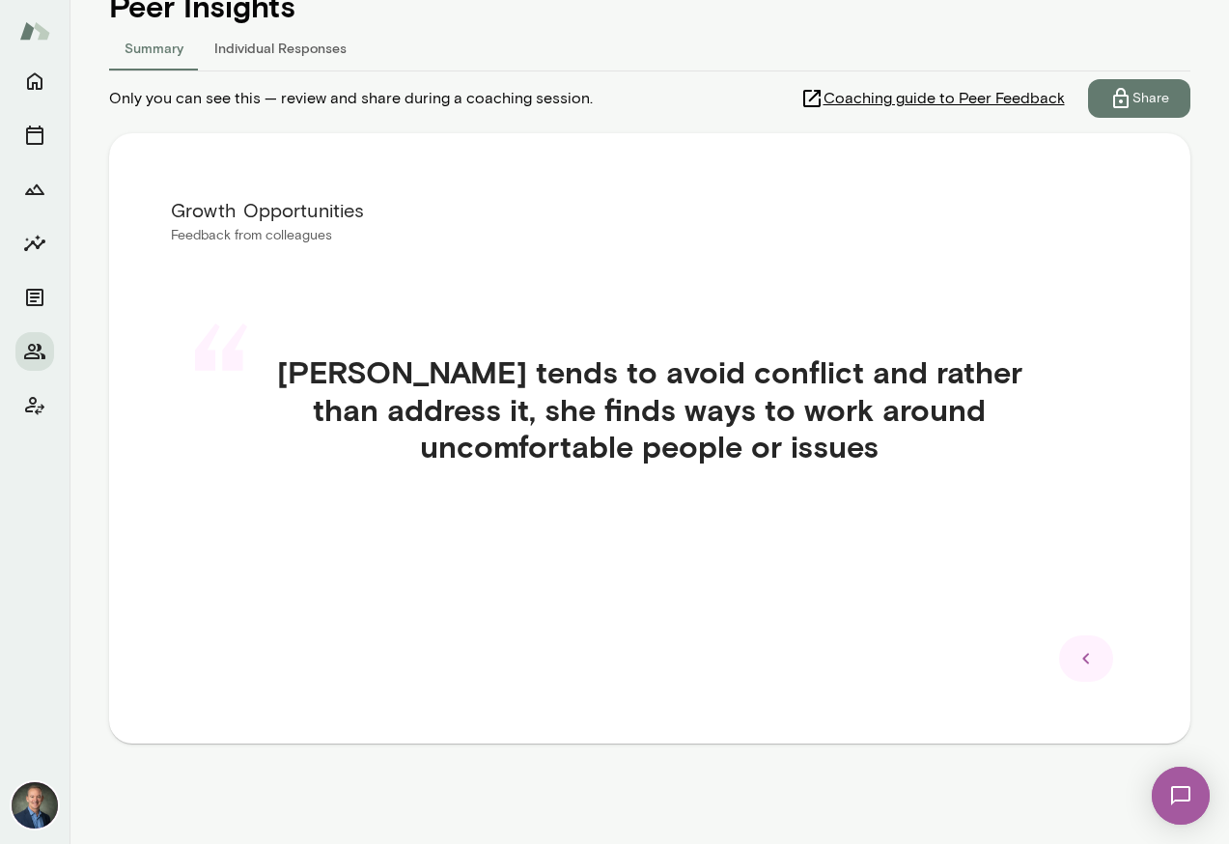
click at [1141, 98] on p "Share" at bounding box center [1151, 98] width 37 height 19
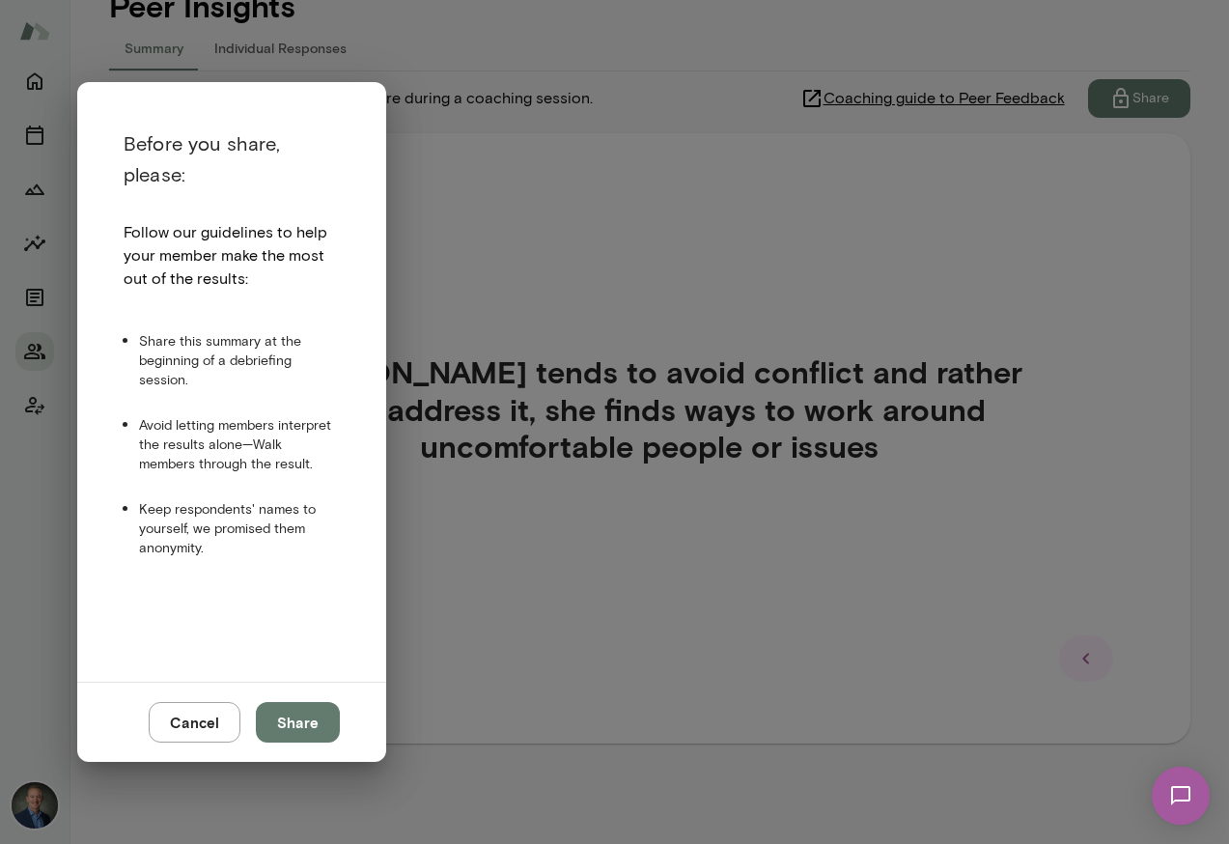
click at [298, 725] on button "Share" at bounding box center [298, 722] width 84 height 41
